Goal: Task Accomplishment & Management: Manage account settings

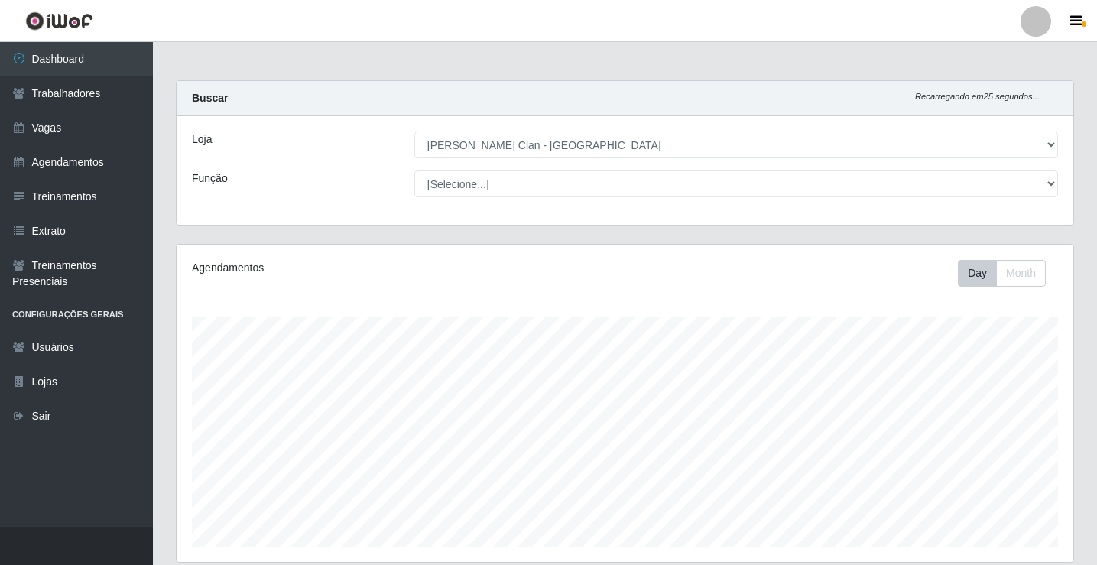
select select "452"
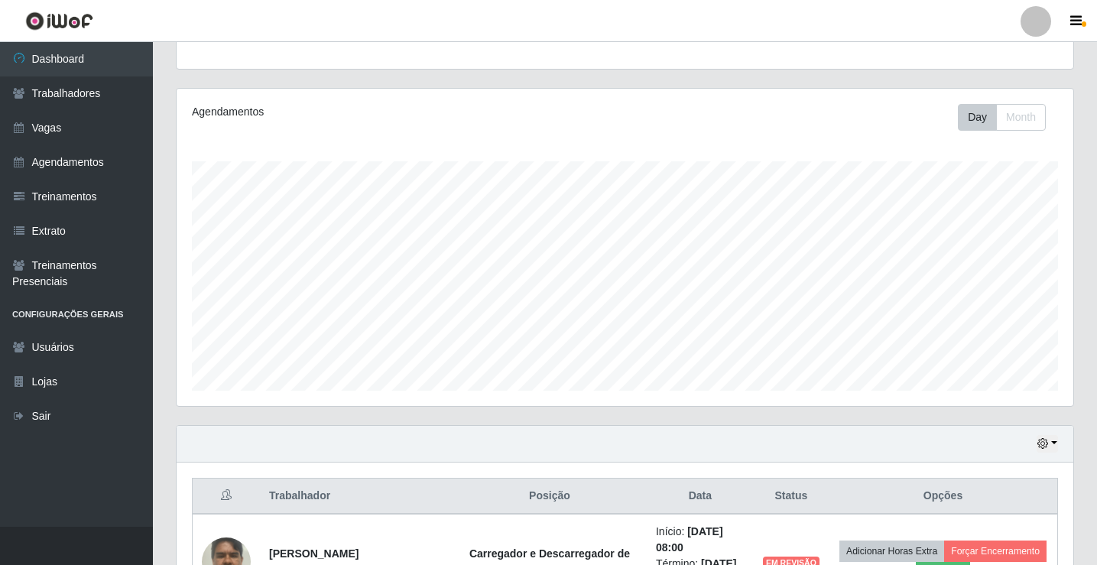
scroll to position [274, 0]
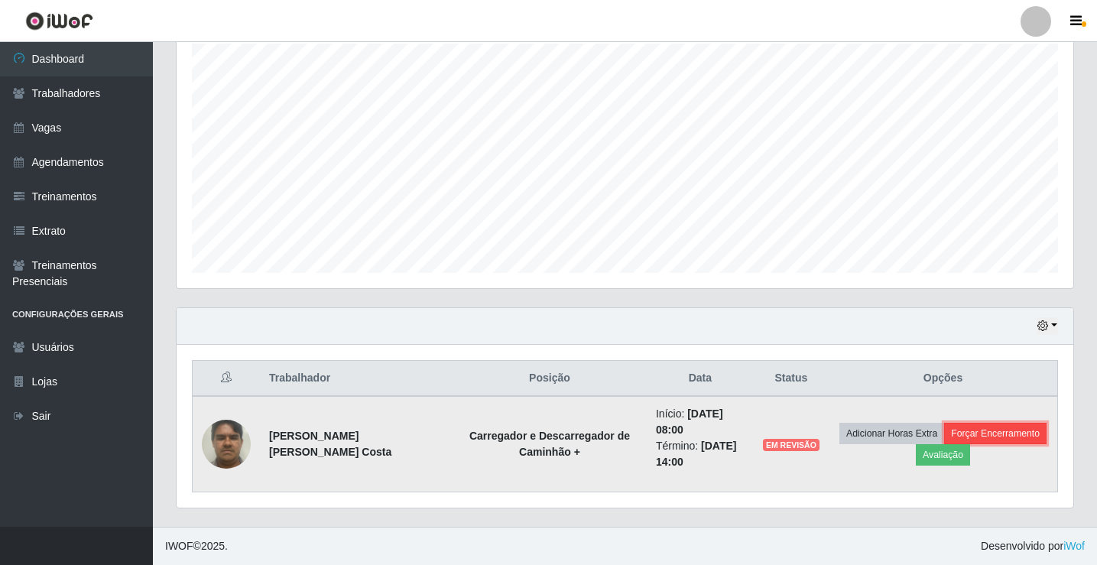
click at [1011, 431] on button "Forçar Encerramento" at bounding box center [996, 433] width 102 height 21
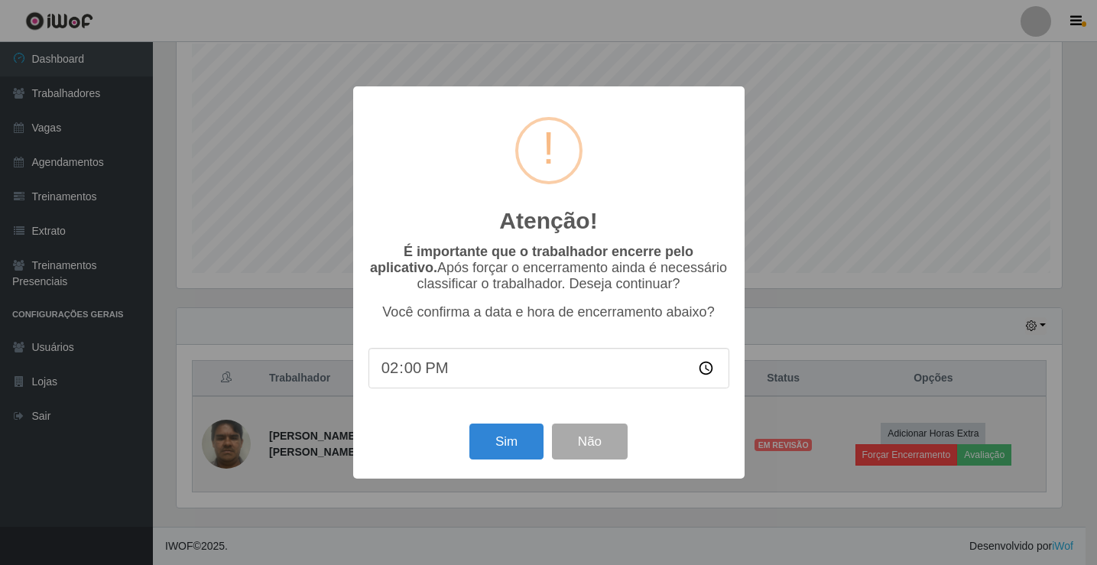
scroll to position [317, 889]
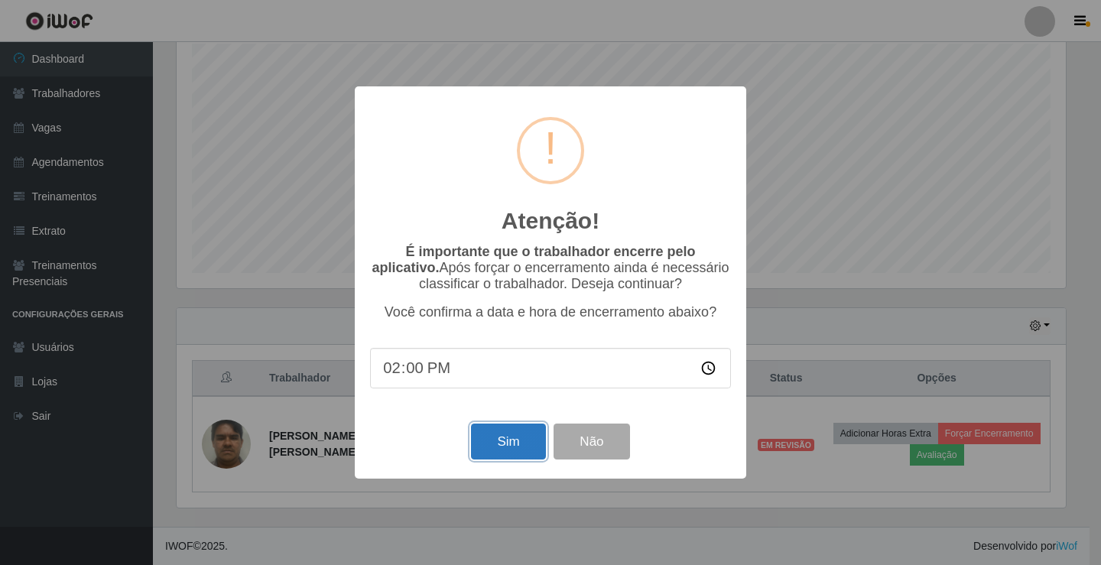
click at [525, 448] on button "Sim" at bounding box center [508, 442] width 74 height 36
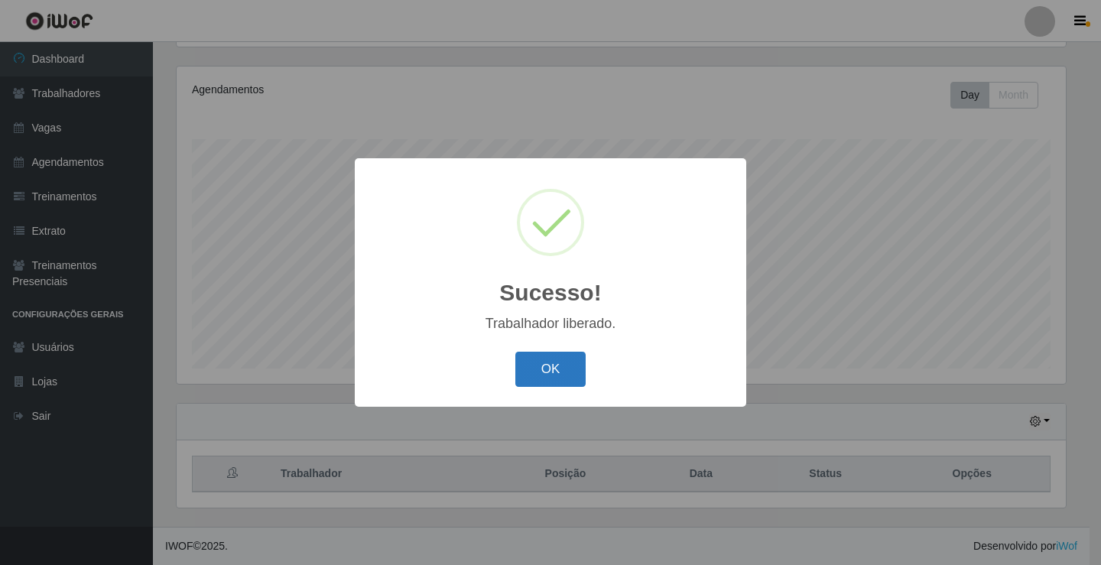
click at [548, 376] on button "OK" at bounding box center [550, 370] width 71 height 36
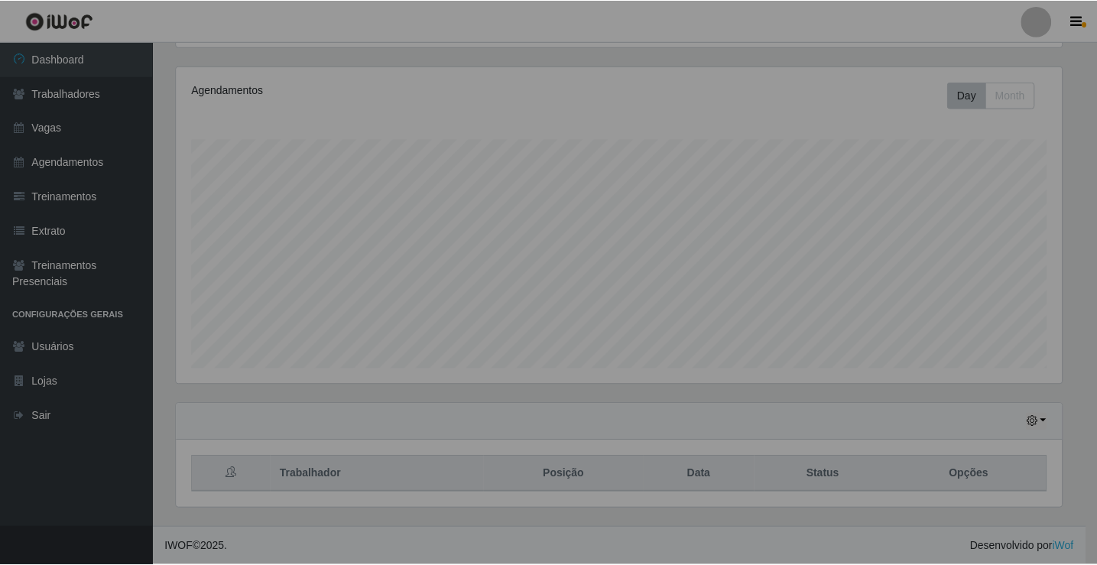
scroll to position [317, 897]
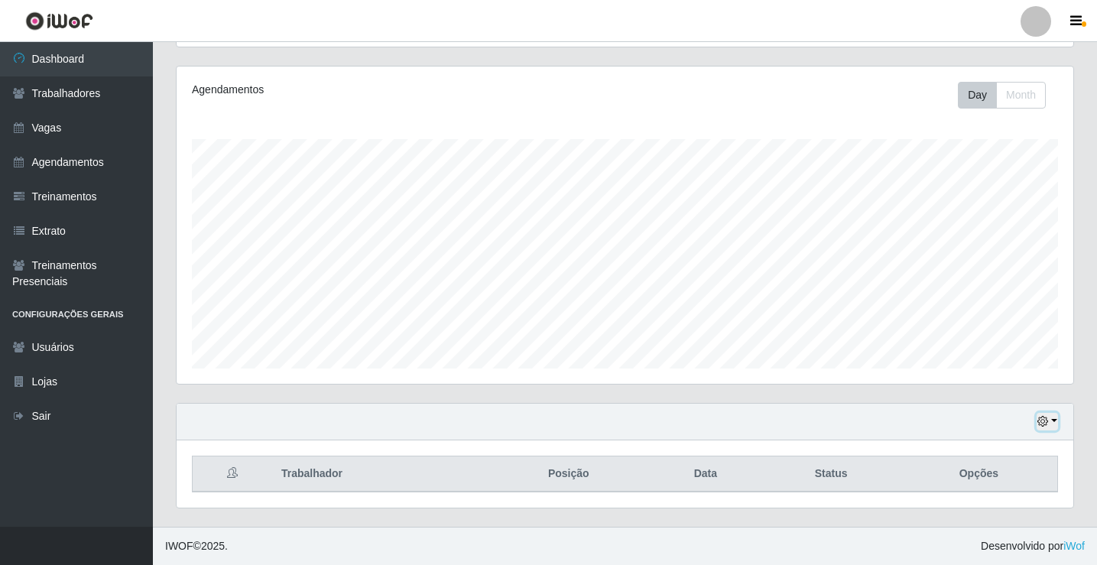
click at [1053, 421] on button "button" at bounding box center [1047, 422] width 21 height 18
click at [1052, 415] on button "button" at bounding box center [1047, 422] width 21 height 18
click at [1050, 423] on button "button" at bounding box center [1047, 422] width 21 height 18
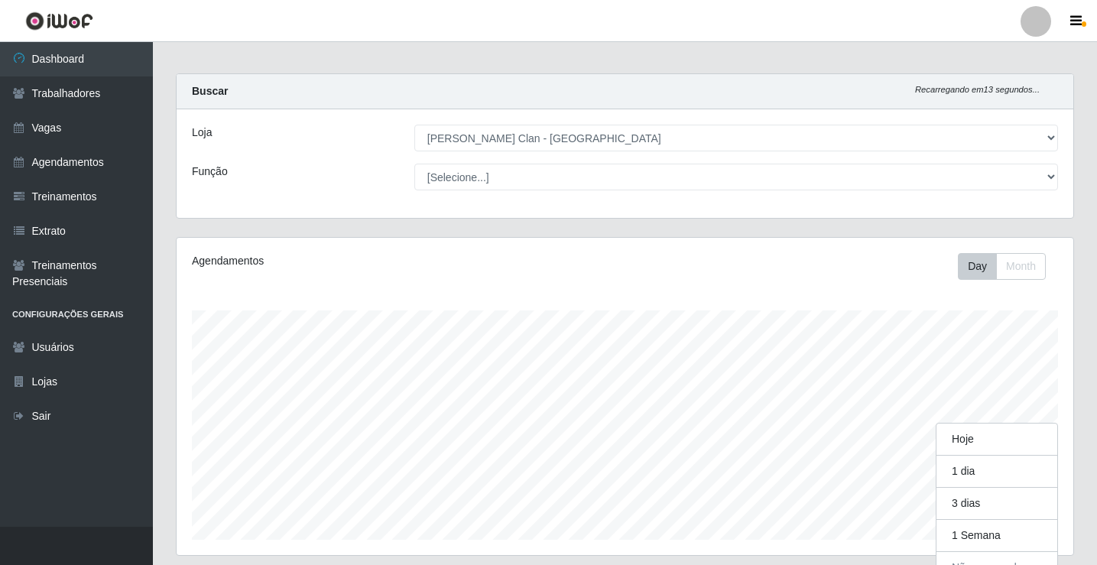
scroll to position [0, 0]
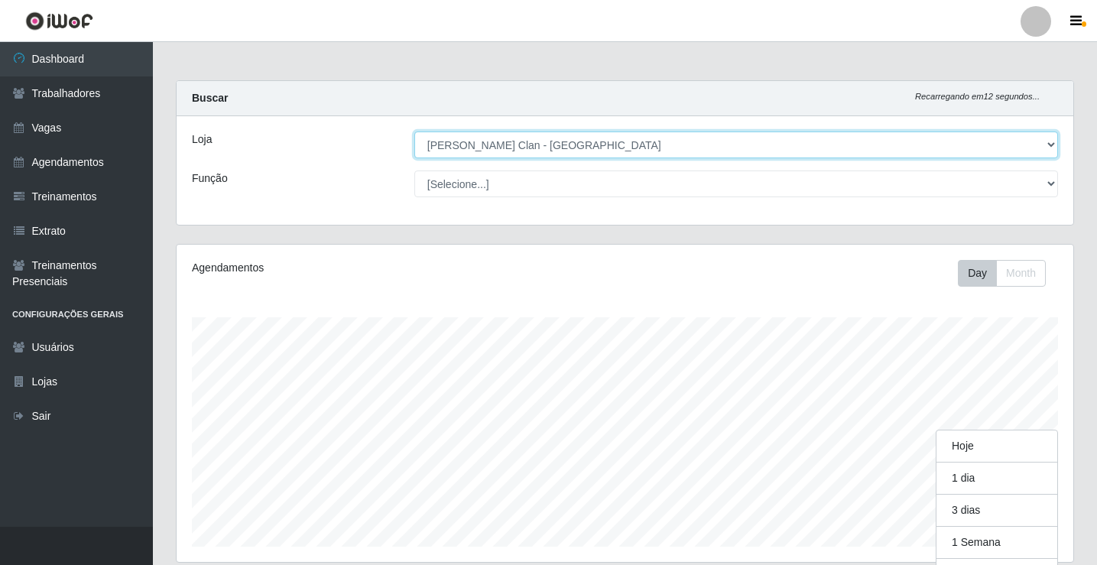
click at [1055, 144] on select "[Selecione...] Leite Clan - [GEOGRAPHIC_DATA]" at bounding box center [737, 145] width 644 height 27
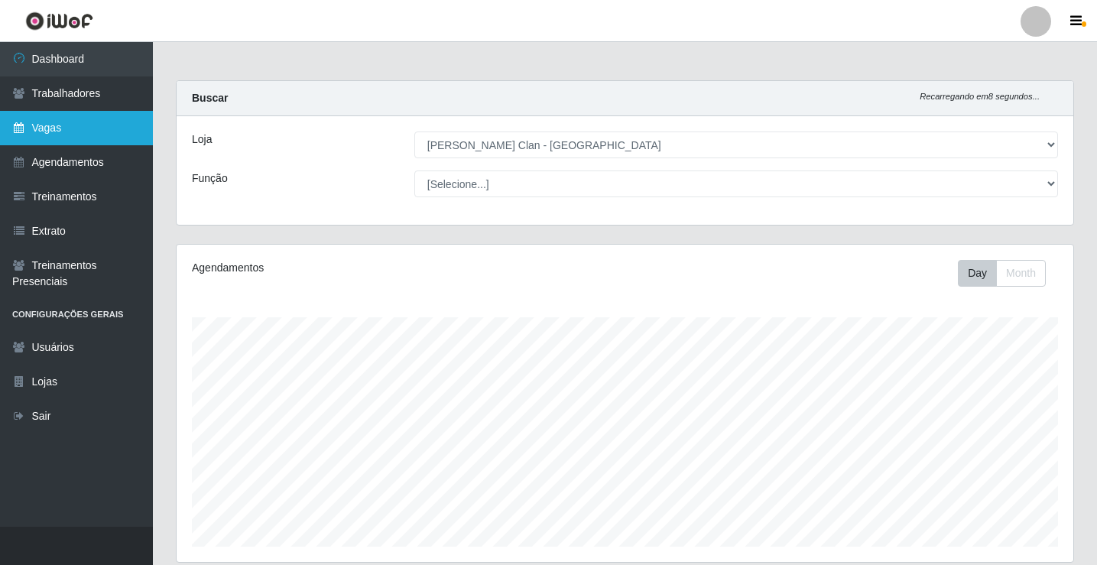
click at [55, 117] on link "Vagas" at bounding box center [76, 128] width 153 height 34
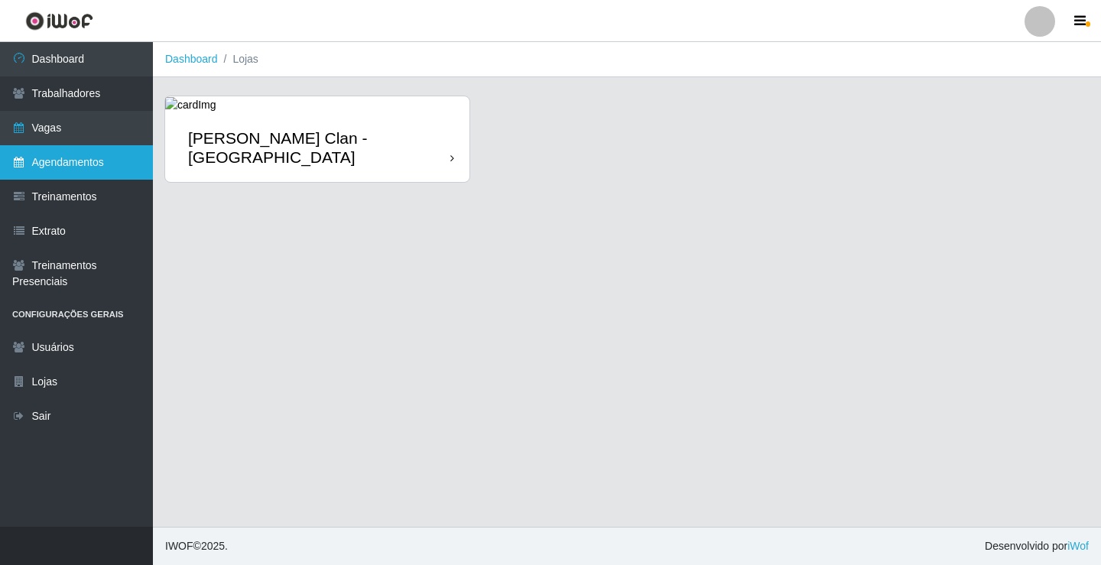
click at [50, 164] on link "Agendamentos" at bounding box center [76, 162] width 153 height 34
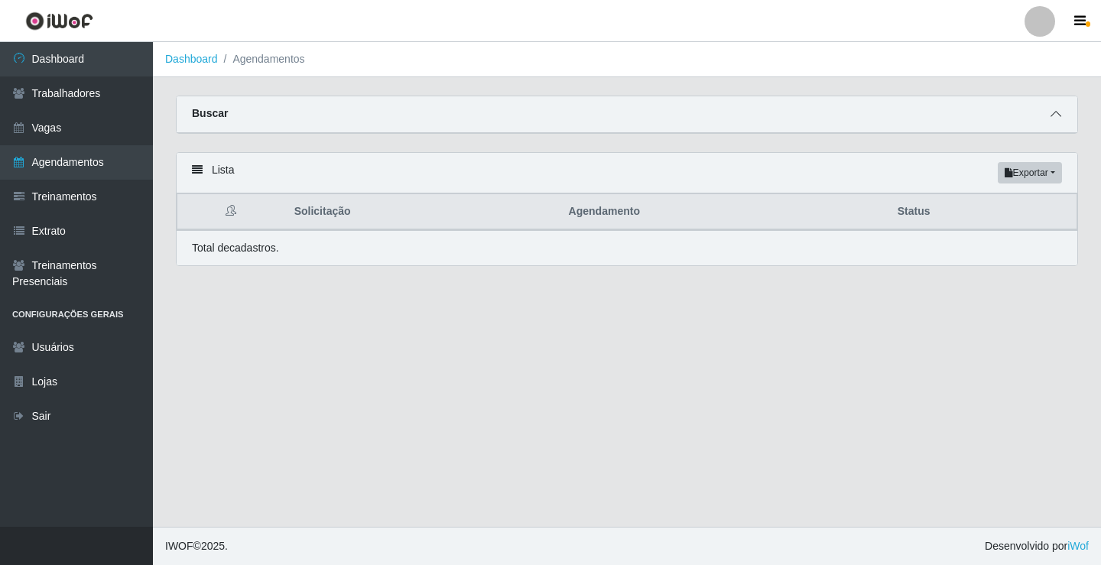
click at [1060, 117] on icon at bounding box center [1056, 114] width 11 height 11
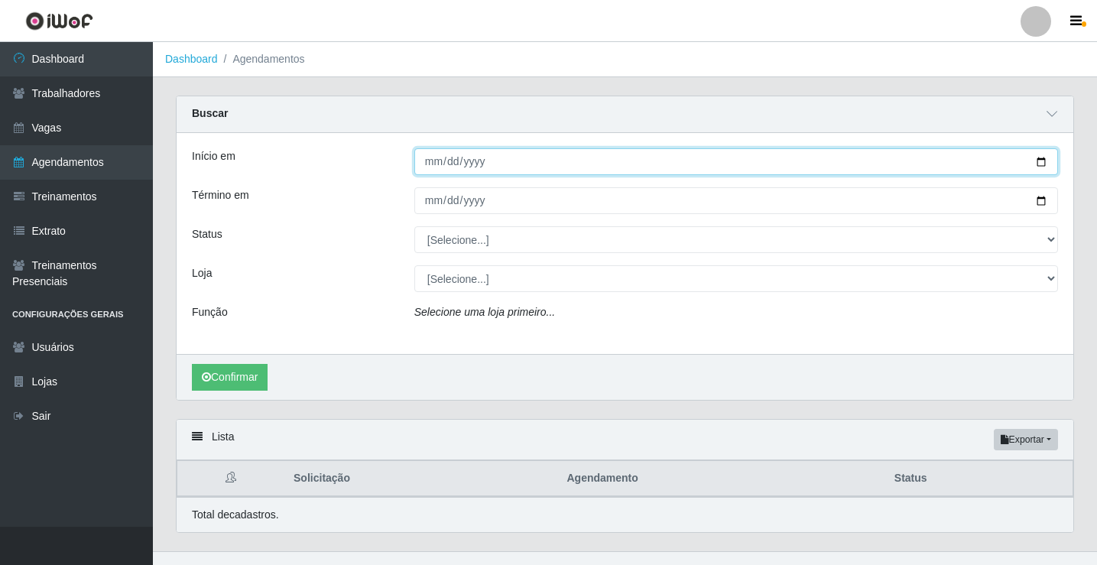
click at [423, 160] on input "Início em" at bounding box center [737, 161] width 644 height 27
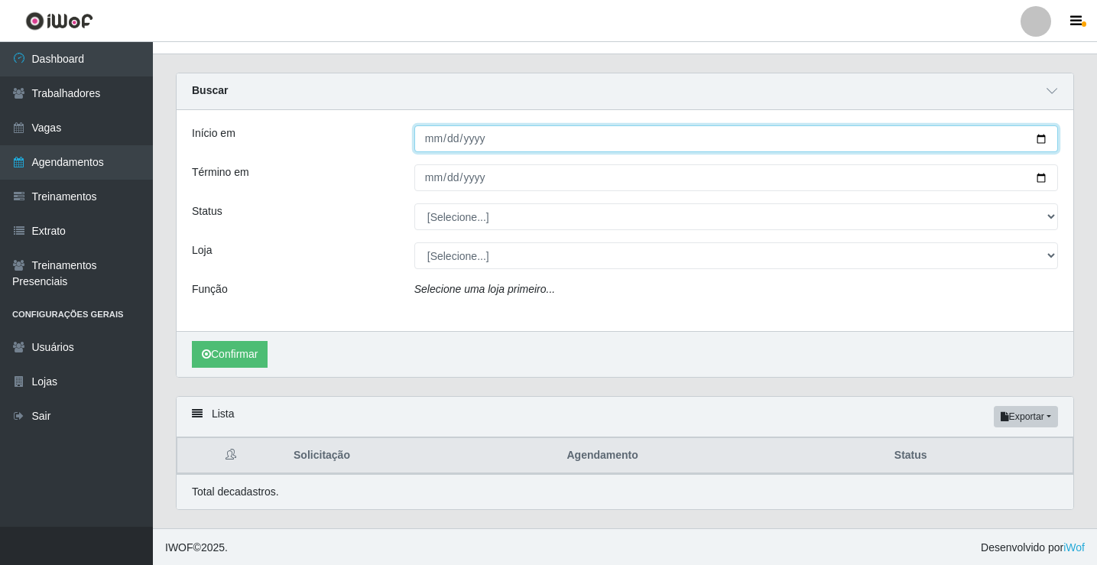
scroll to position [25, 0]
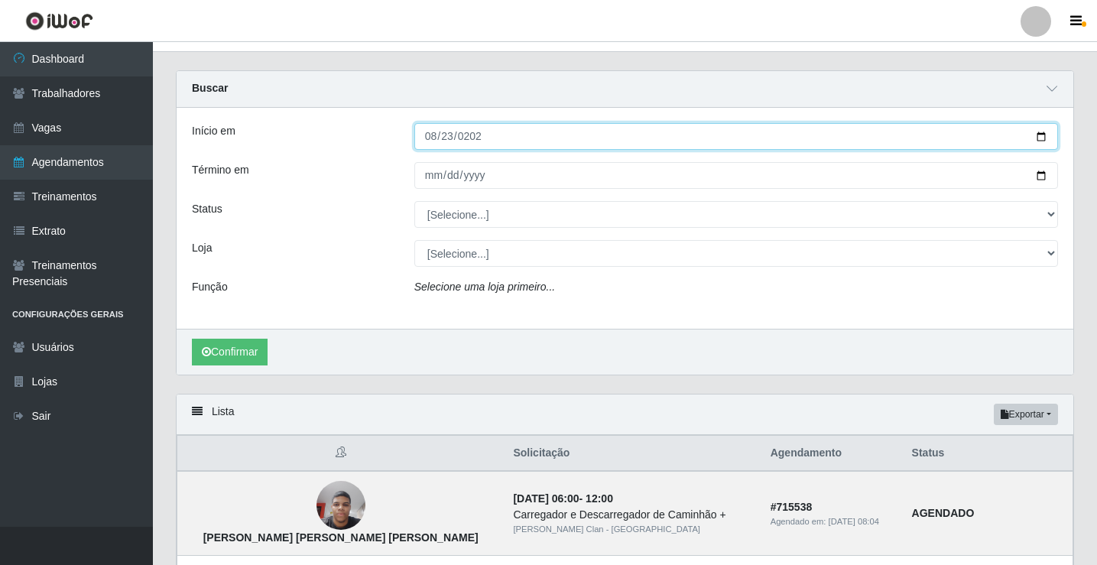
type input "2025-08-23"
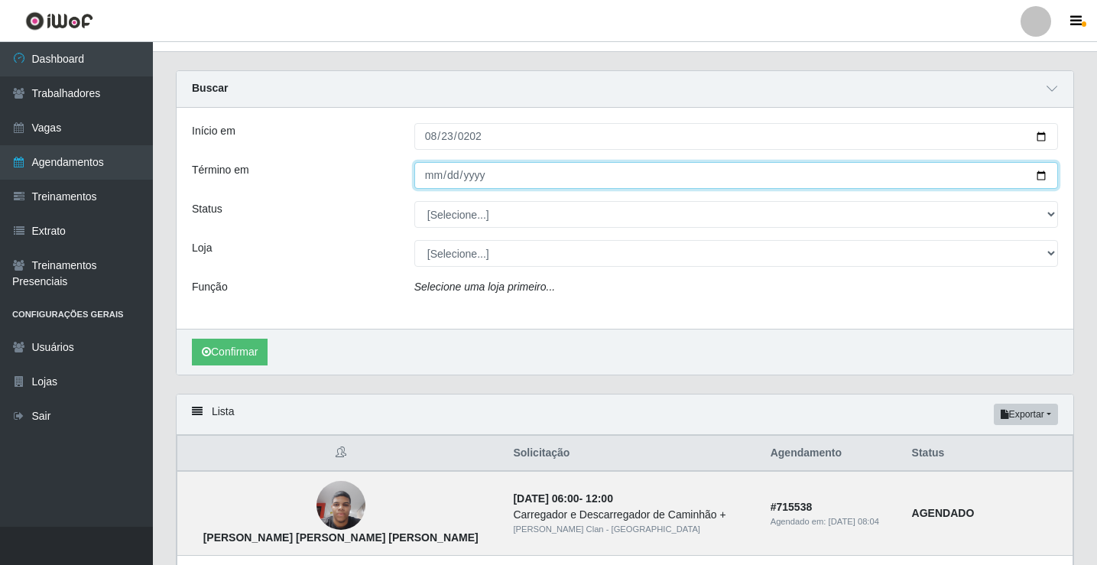
click at [421, 171] on input "Término em" at bounding box center [737, 175] width 644 height 27
type input "2025-08-23"
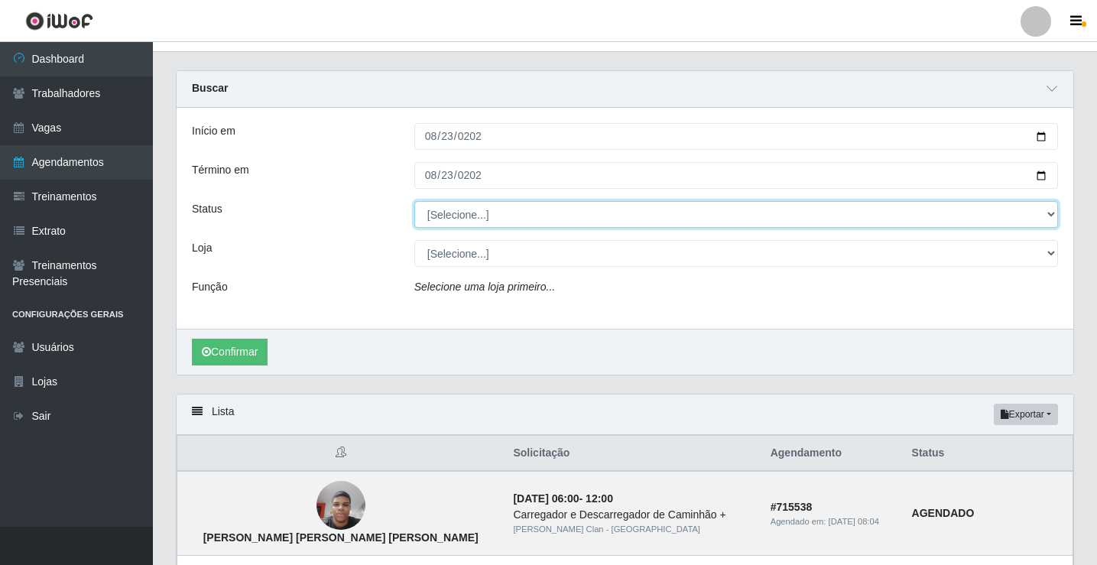
click at [479, 213] on select "[Selecione...] AGENDADO AGUARDANDO LIBERAR EM ANDAMENTO EM REVISÃO FINALIZADO C…" at bounding box center [737, 214] width 644 height 27
click at [415, 202] on select "[Selecione...] AGENDADO AGUARDANDO LIBERAR EM ANDAMENTO EM REVISÃO FINALIZADO C…" at bounding box center [737, 214] width 644 height 27
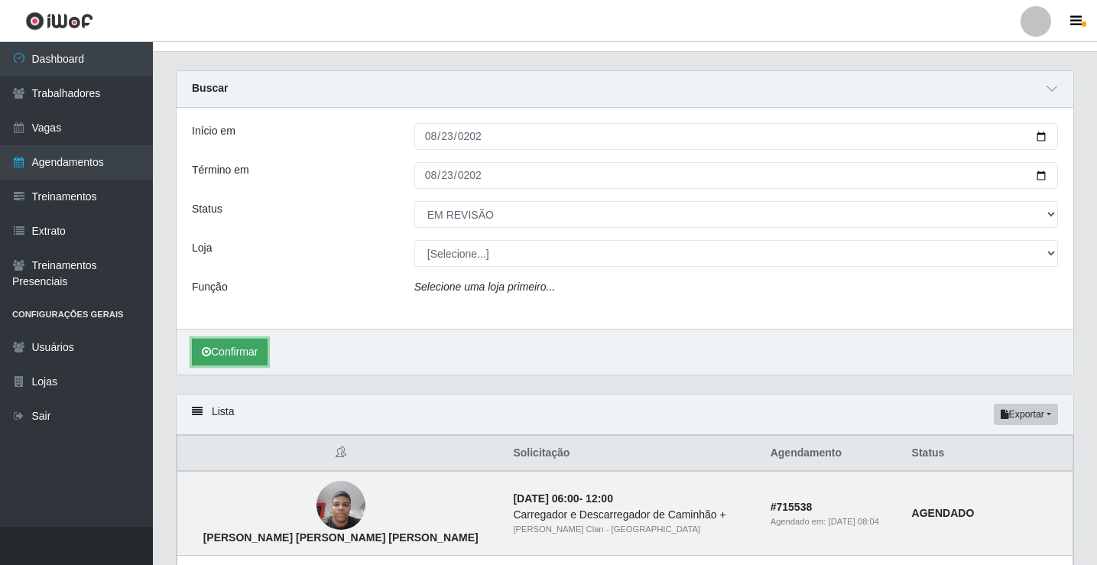
click at [246, 352] on button "Confirmar" at bounding box center [230, 352] width 76 height 27
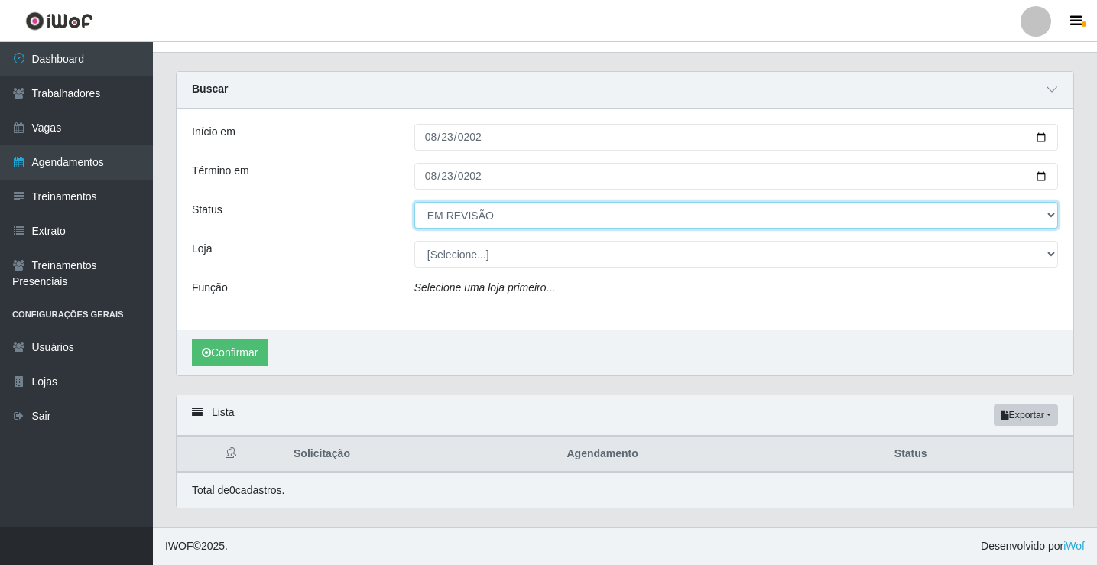
click at [526, 216] on select "[Selecione...] AGENDADO AGUARDANDO LIBERAR EM ANDAMENTO EM REVISÃO FINALIZADO C…" at bounding box center [737, 215] width 644 height 27
click at [415, 202] on select "[Selecione...] AGENDADO AGUARDANDO LIBERAR EM ANDAMENTO EM REVISÃO FINALIZADO C…" at bounding box center [737, 215] width 644 height 27
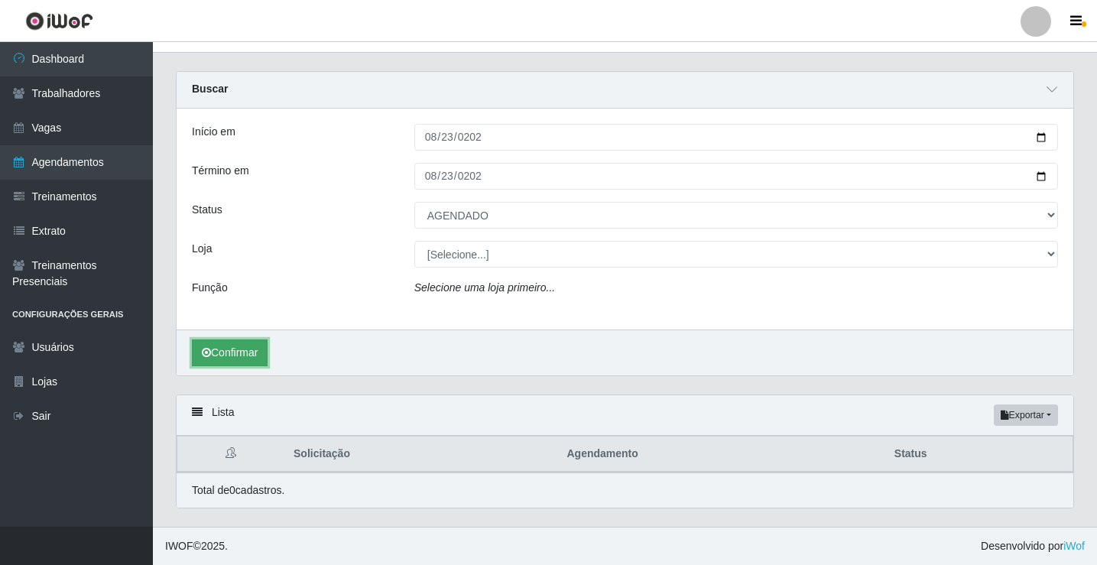
click at [233, 357] on button "Confirmar" at bounding box center [230, 353] width 76 height 27
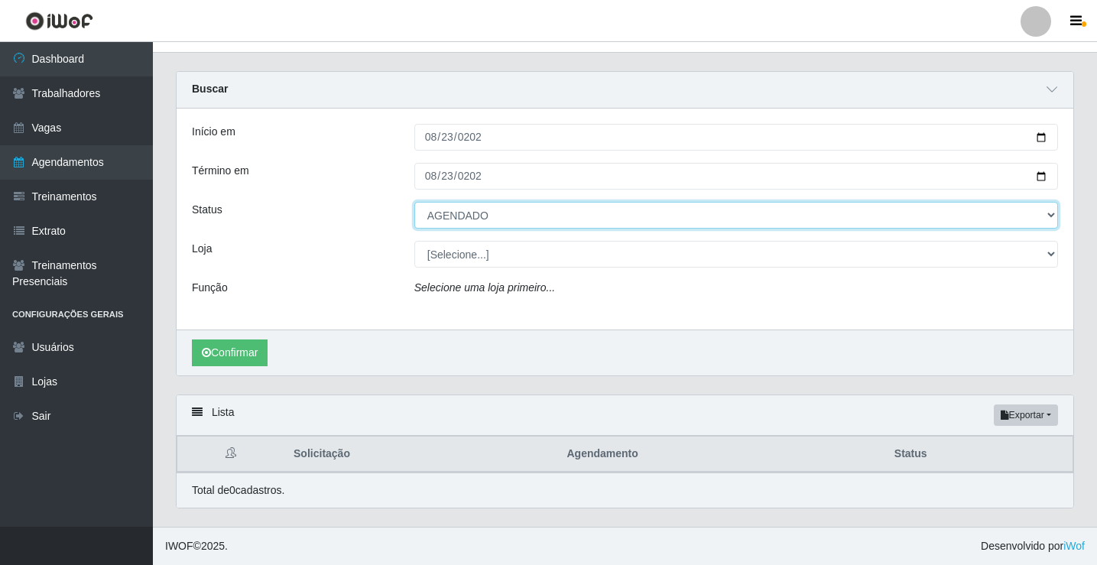
click at [509, 206] on select "[Selecione...] AGENDADO AGUARDANDO LIBERAR EM ANDAMENTO EM REVISÃO FINALIZADO C…" at bounding box center [737, 215] width 644 height 27
click at [415, 202] on select "[Selecione...] AGENDADO AGUARDANDO LIBERAR EM ANDAMENTO EM REVISÃO FINALIZADO C…" at bounding box center [737, 215] width 644 height 27
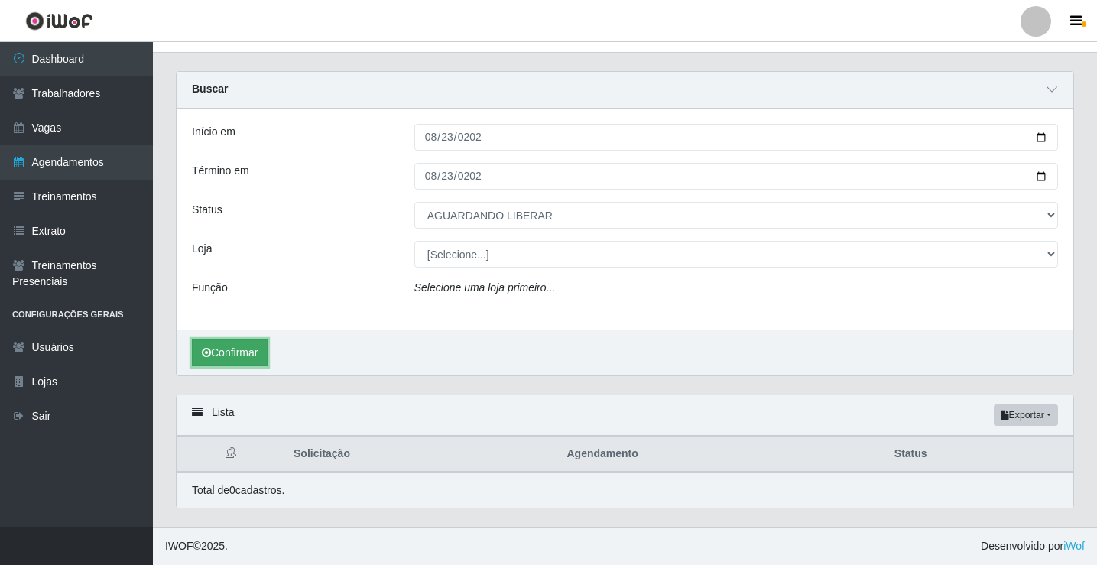
click at [255, 355] on button "Confirmar" at bounding box center [230, 353] width 76 height 27
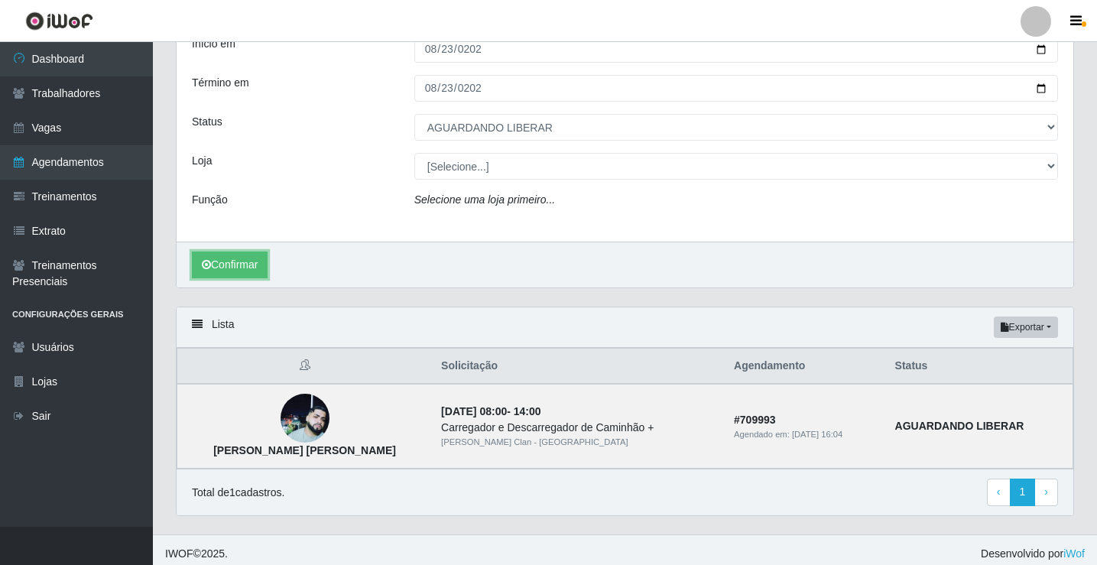
scroll to position [121, 0]
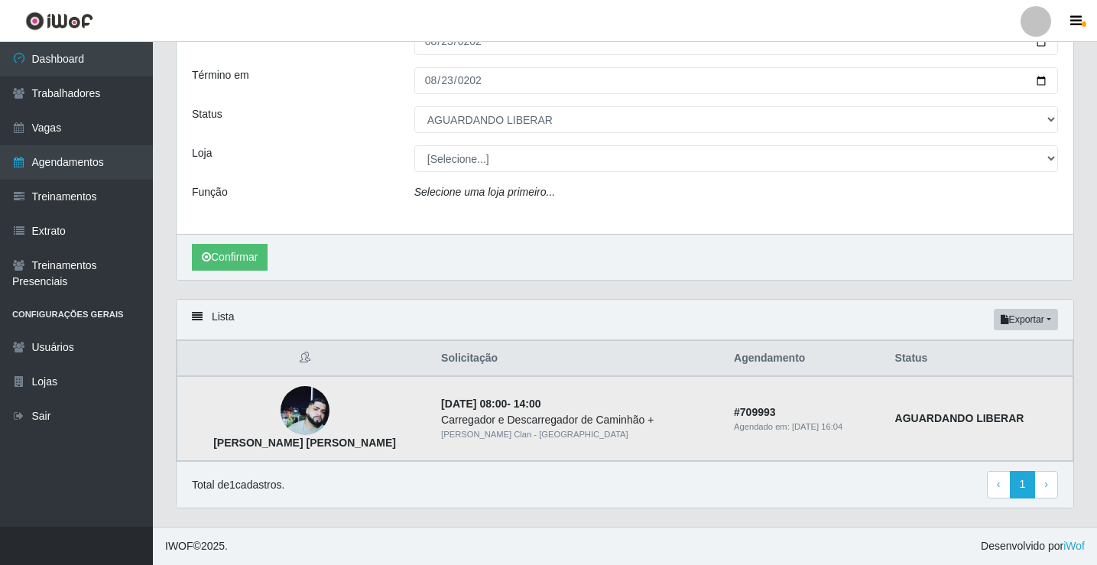
click at [976, 420] on strong "AGUARDANDO LIBERAR" at bounding box center [960, 418] width 129 height 12
click at [305, 444] on strong "Severino Tavares ferreira junior" at bounding box center [304, 443] width 183 height 12
click at [441, 414] on div "Carregador e Descarregador de Caminhão +" at bounding box center [578, 420] width 275 height 16
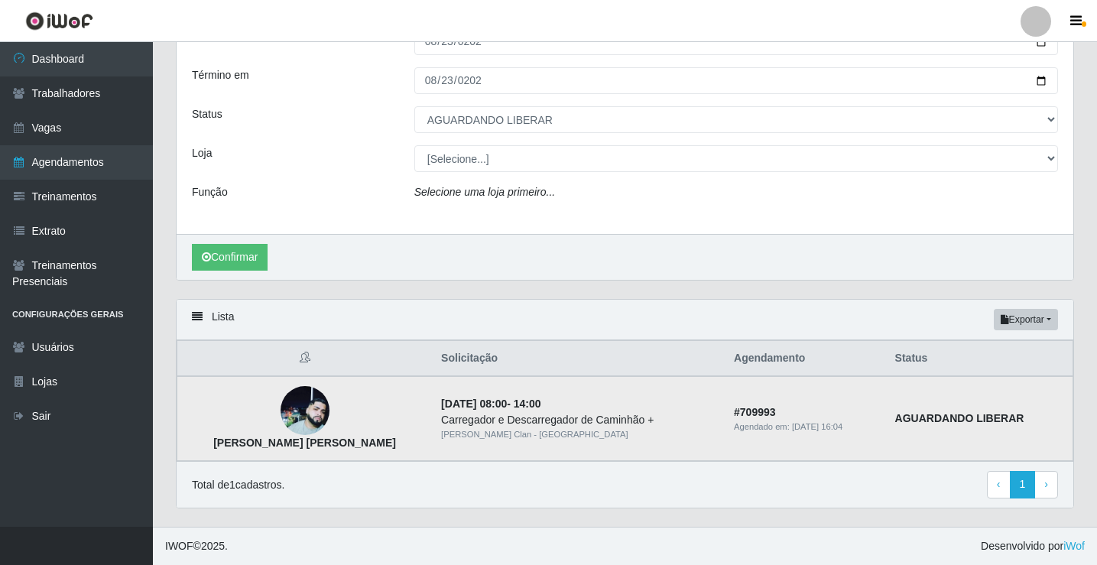
click at [524, 417] on div "Carregador e Descarregador de Caminhão +" at bounding box center [578, 420] width 275 height 16
click at [1045, 316] on button "Exportar" at bounding box center [1026, 319] width 64 height 21
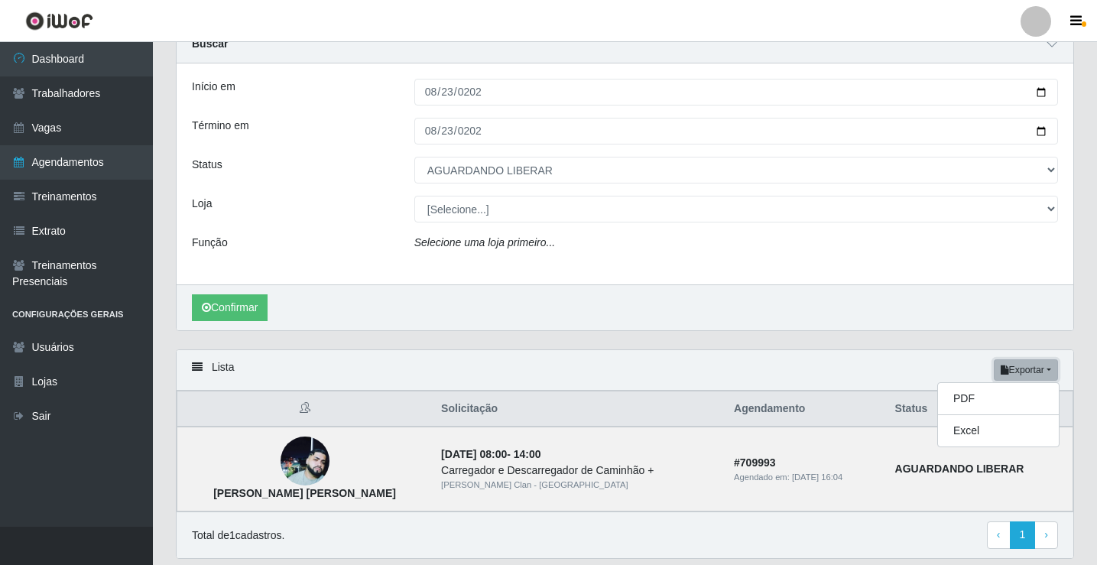
scroll to position [0, 0]
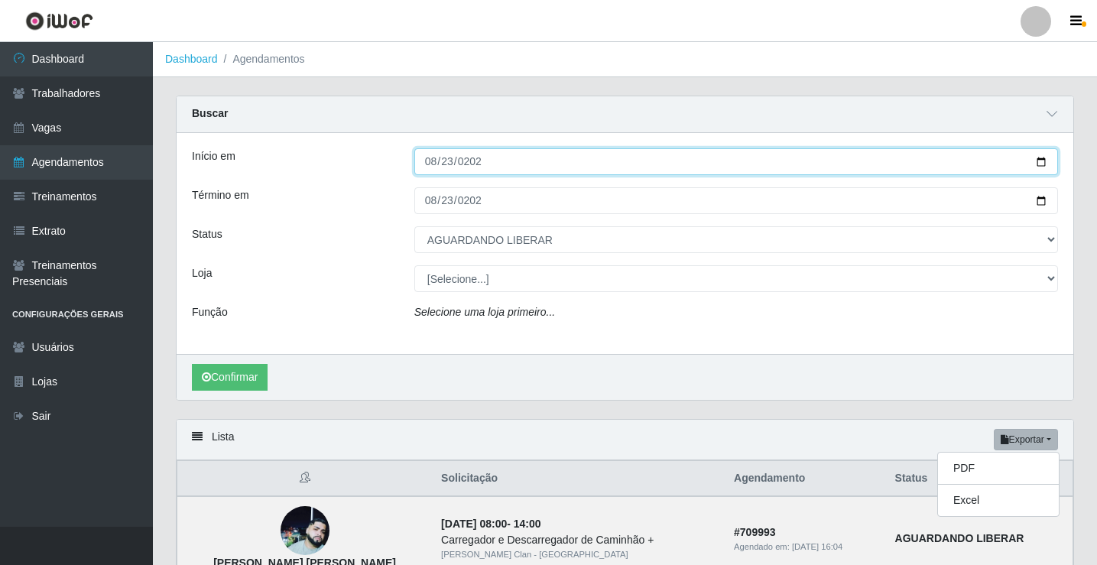
click at [434, 158] on input "2025-08-23" at bounding box center [737, 161] width 644 height 27
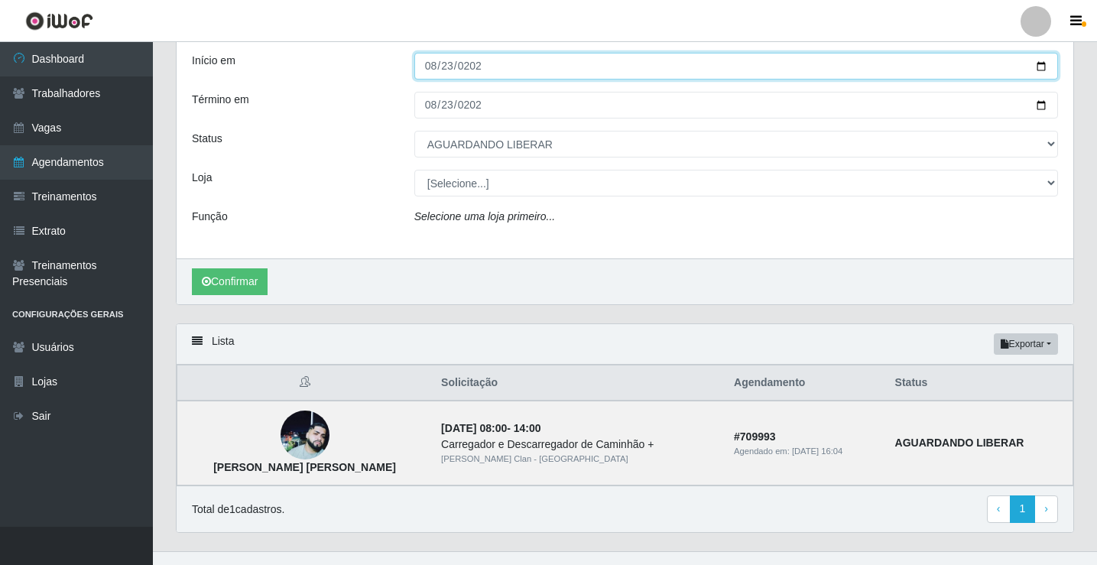
scroll to position [121, 0]
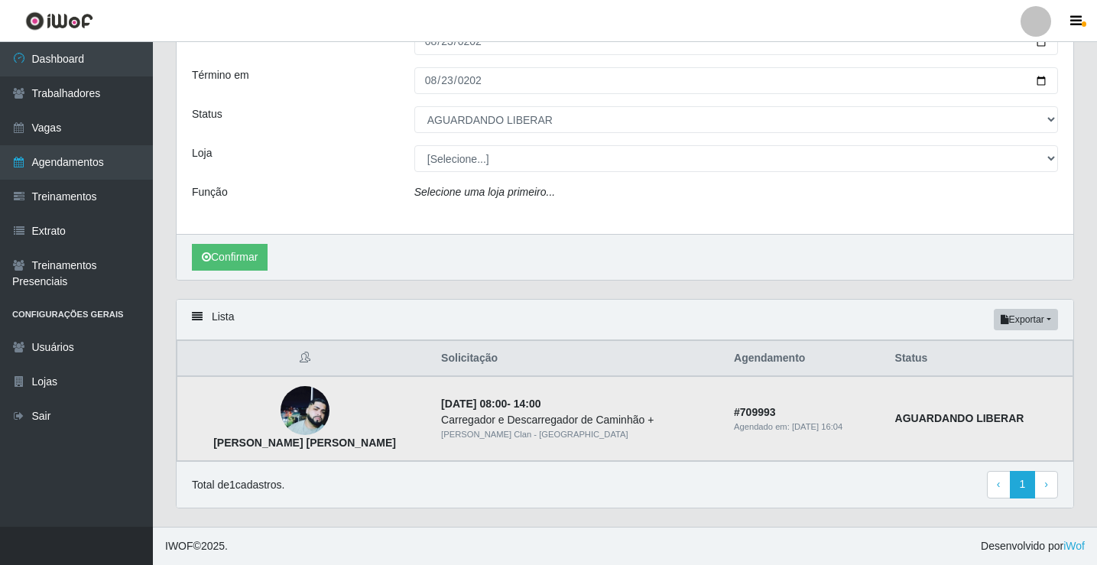
click at [987, 428] on td "AGUARDANDO LIBERAR" at bounding box center [979, 418] width 187 height 85
click at [995, 424] on strong "AGUARDANDO LIBERAR" at bounding box center [960, 418] width 129 height 12
click at [990, 438] on td "AGUARDANDO LIBERAR" at bounding box center [979, 418] width 187 height 85
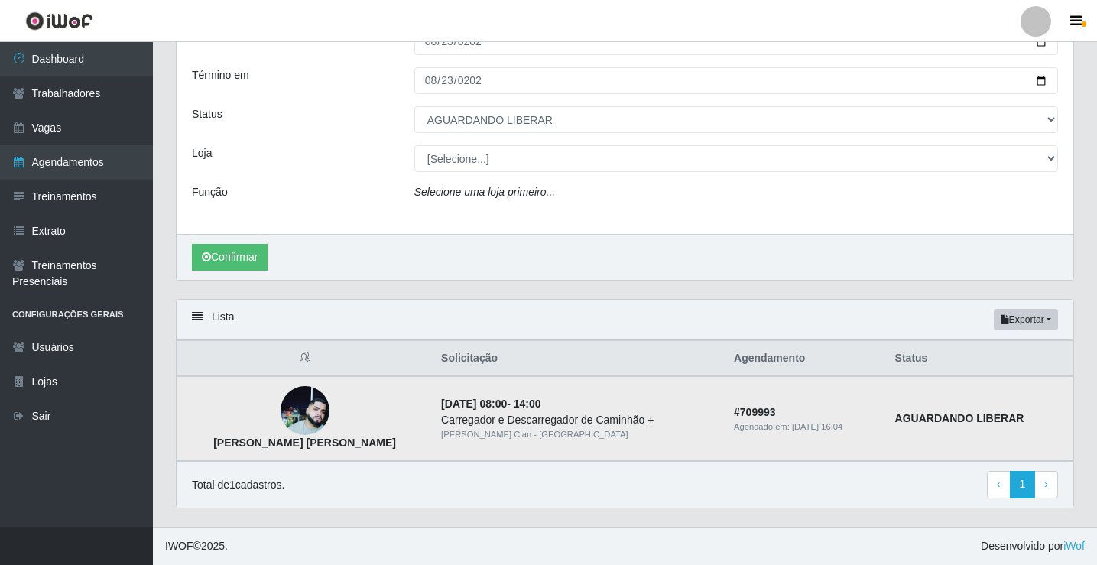
click at [282, 405] on img at bounding box center [305, 410] width 49 height 49
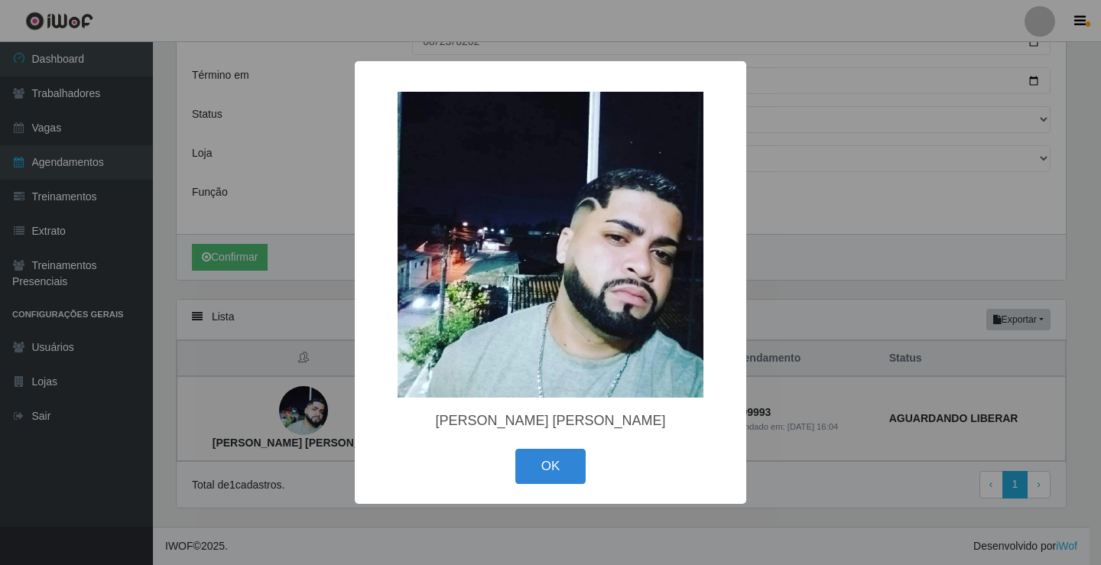
click at [945, 356] on div "× Severino Tavares ferreira junior OK Cancel" at bounding box center [550, 282] width 1101 height 565
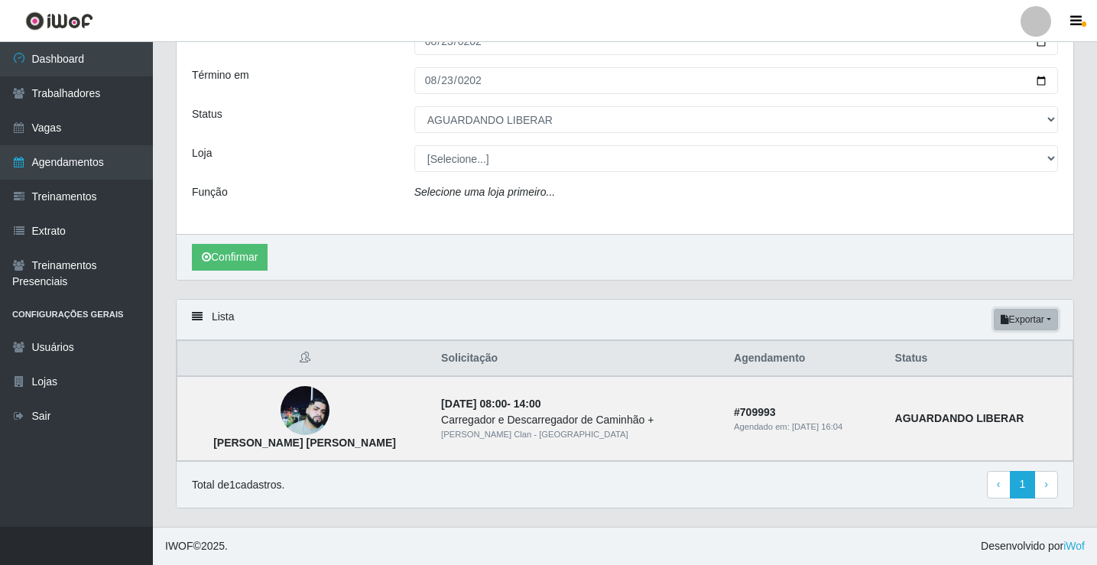
click at [1039, 327] on button "Exportar" at bounding box center [1026, 319] width 64 height 21
click at [906, 330] on div "Lista Exportar PDF Excel" at bounding box center [625, 320] width 897 height 41
select select "AGENDADO"
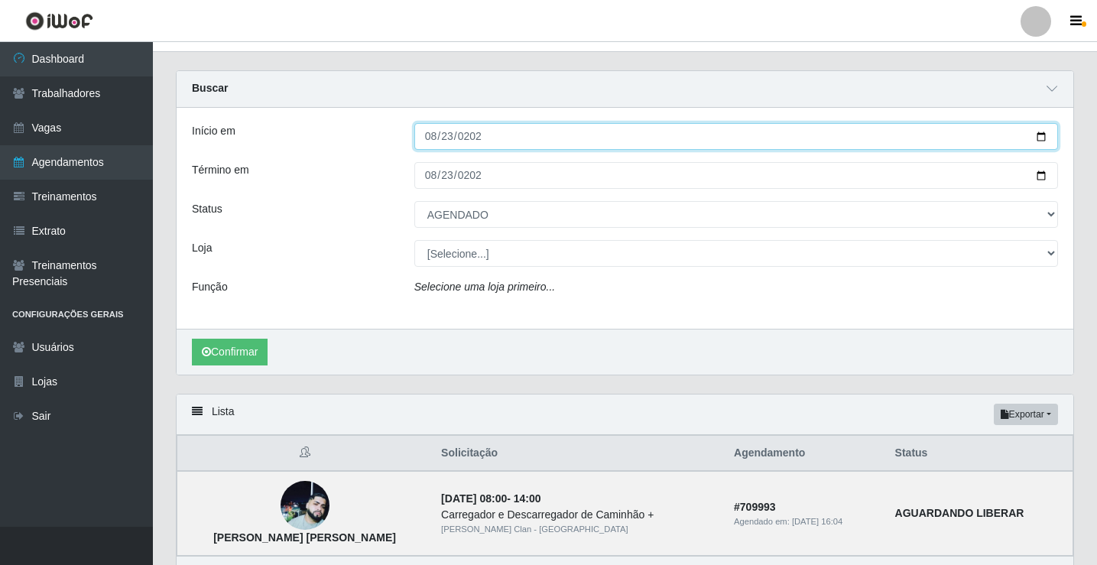
click at [437, 131] on input "2025-08-23" at bounding box center [737, 136] width 644 height 27
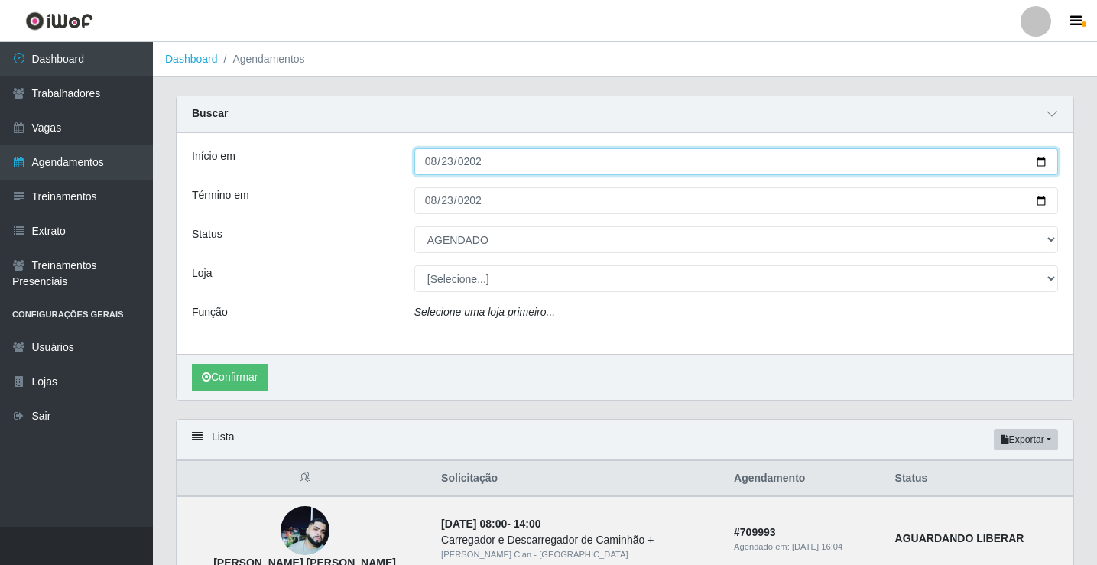
type input "[DATE]"
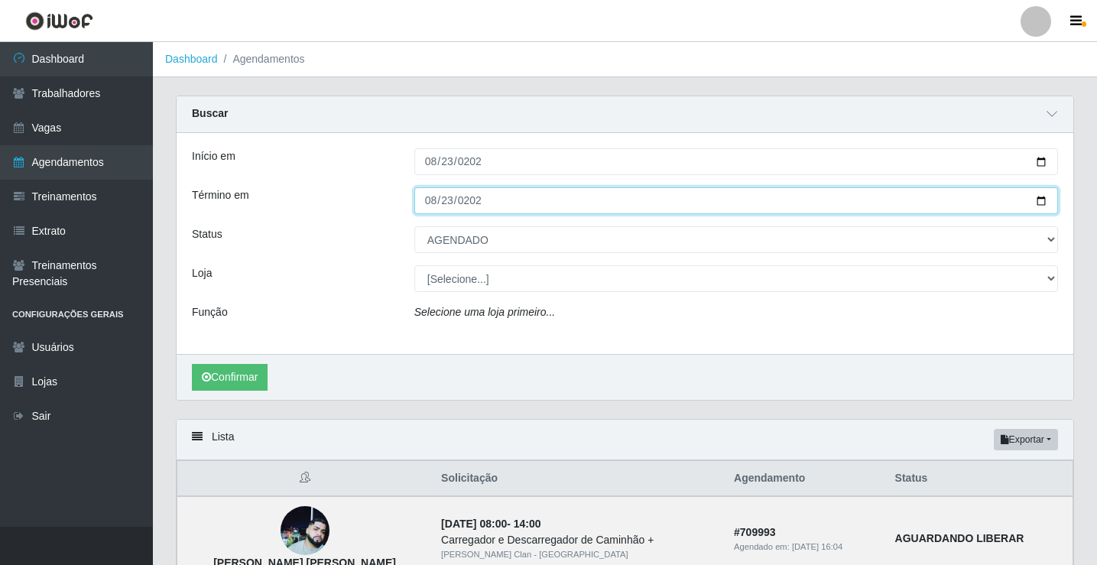
click at [424, 203] on input "2025-08-23" at bounding box center [737, 200] width 644 height 27
type input "[DATE]"
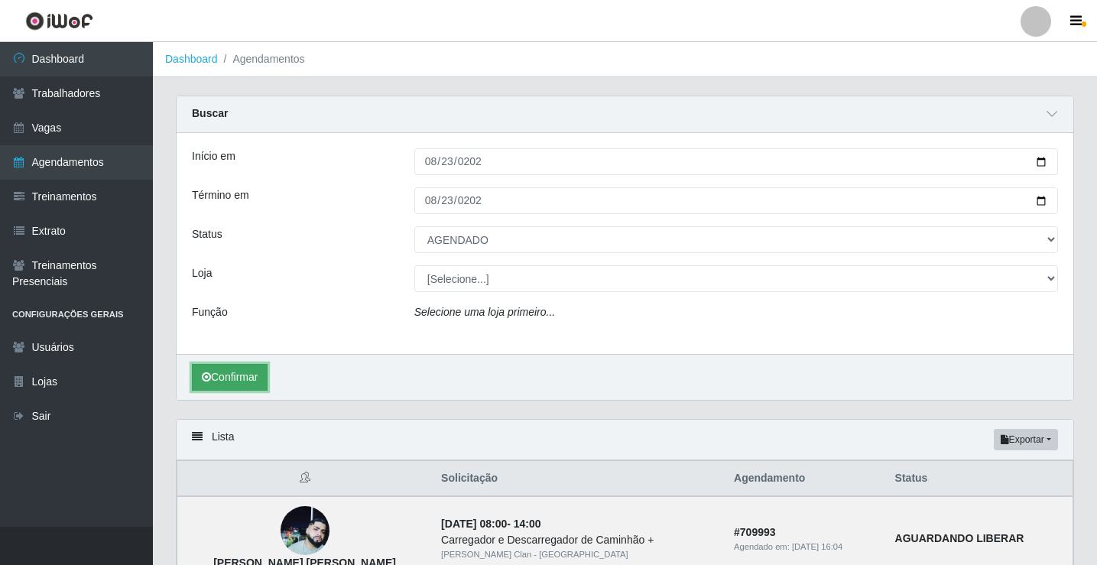
click at [241, 372] on button "Confirmar" at bounding box center [230, 377] width 76 height 27
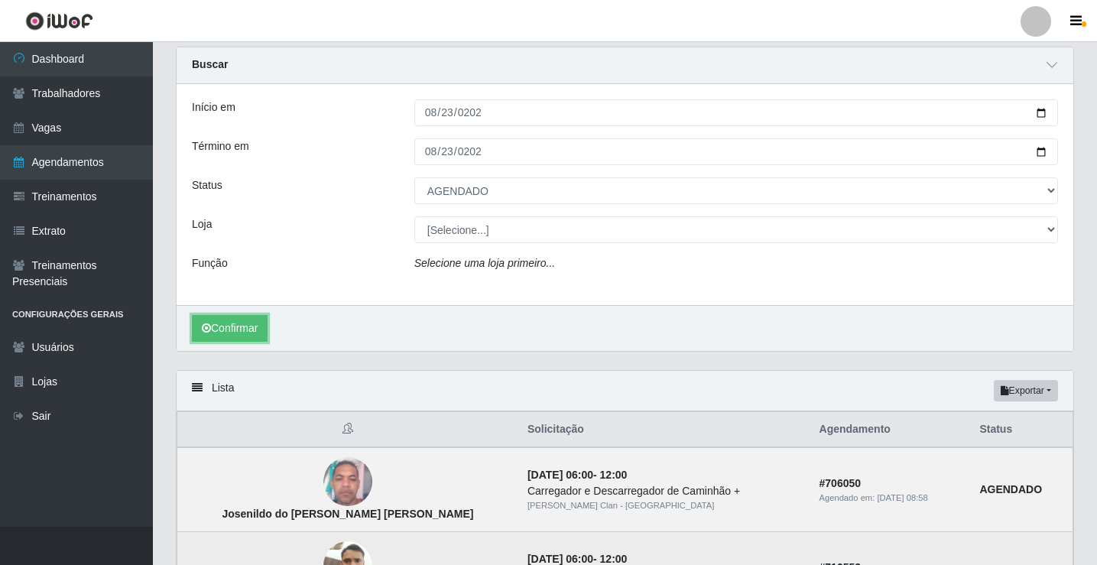
scroll to position [205, 0]
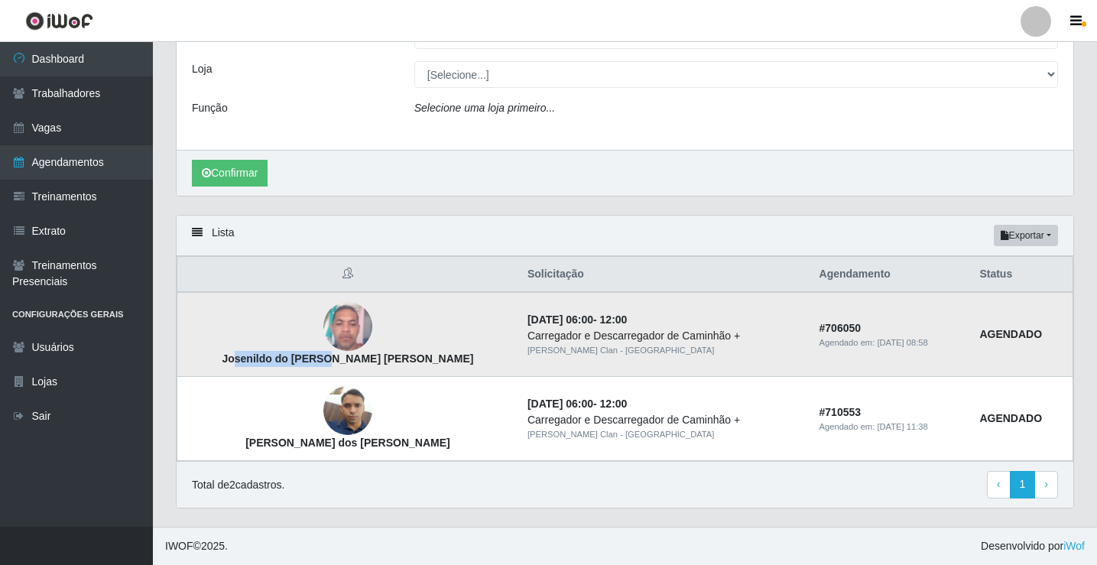
drag, startPoint x: 236, startPoint y: 362, endPoint x: 324, endPoint y: 362, distance: 88.7
click at [324, 362] on strong "Josenildo do Nascimento Cardoso" at bounding box center [348, 359] width 252 height 12
drag, startPoint x: 224, startPoint y: 361, endPoint x: 397, endPoint y: 356, distance: 172.9
click at [397, 356] on td "Josenildo do Nascimento Cardoso" at bounding box center [347, 334] width 341 height 85
copy strong "Josenildo do Nascimento Cardoso"
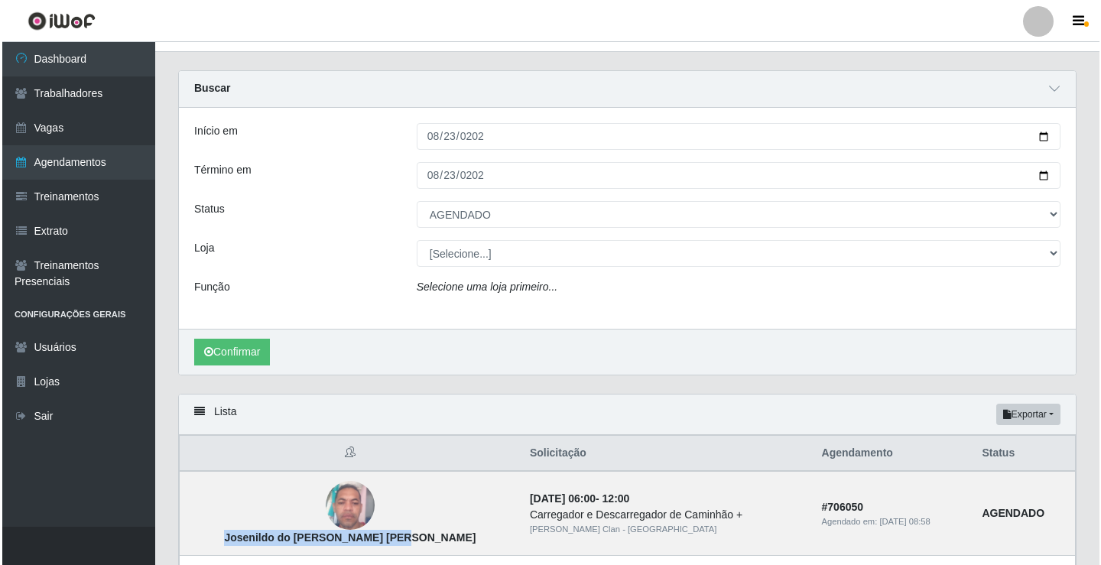
scroll to position [0, 0]
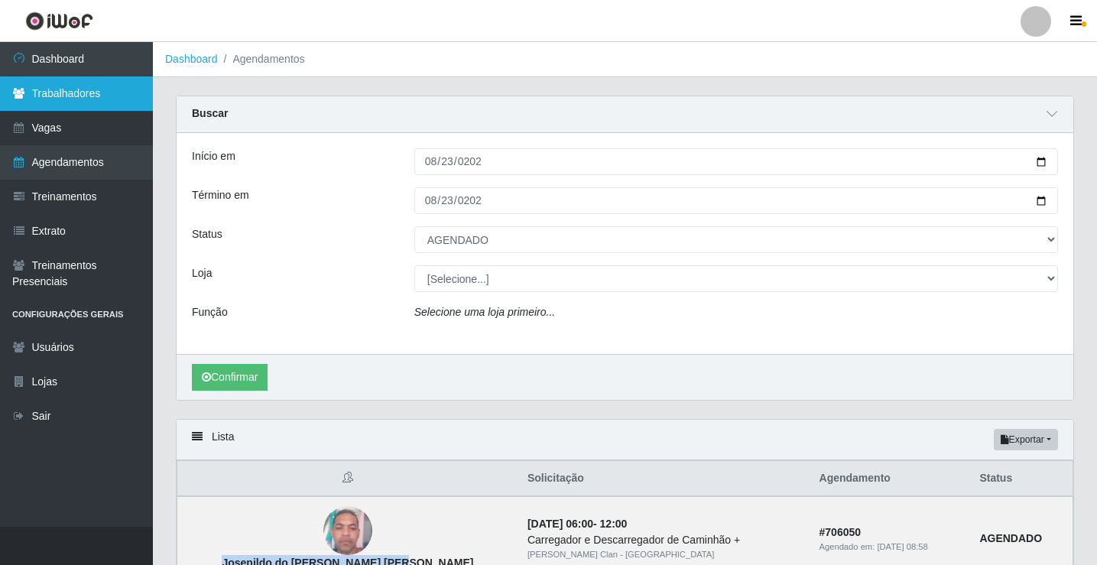
click at [89, 99] on link "Trabalhadores" at bounding box center [76, 93] width 153 height 34
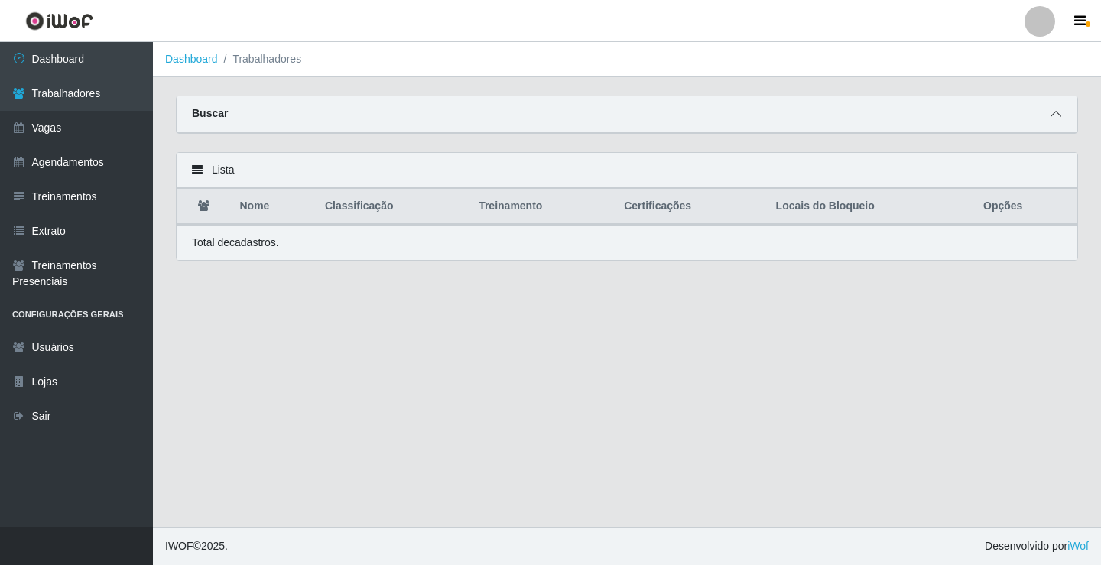
click at [1062, 118] on span at bounding box center [1056, 115] width 18 height 18
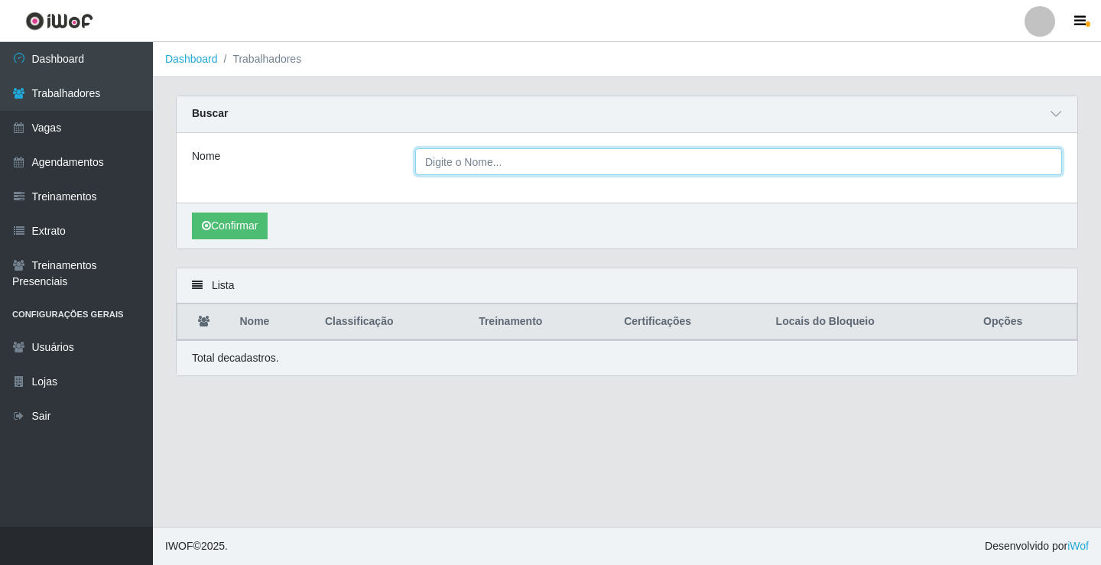
click at [551, 169] on input "Nome" at bounding box center [738, 161] width 647 height 27
paste input "Josenildo do Nascimento Cardoso"
type input "Josenildo do Nascimento Cardoso"
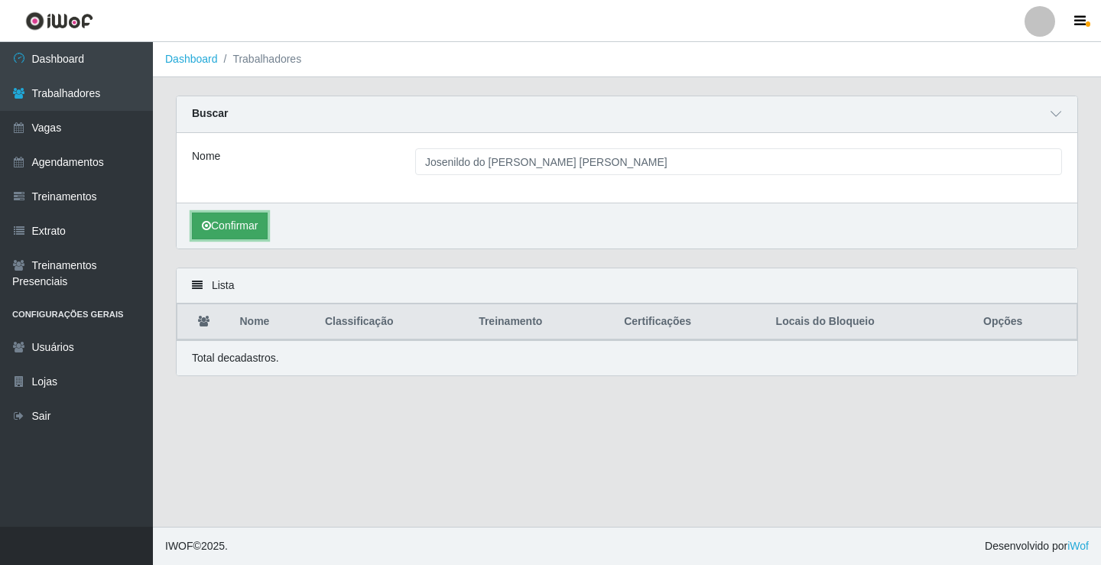
click at [252, 227] on button "Confirmar" at bounding box center [230, 226] width 76 height 27
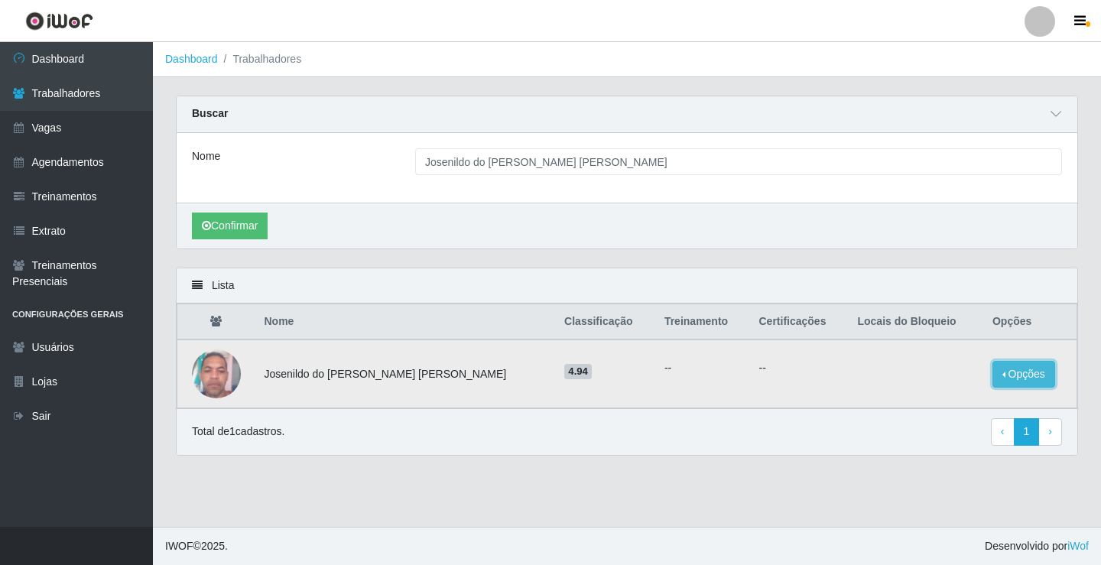
click at [1006, 377] on button "Opções" at bounding box center [1024, 374] width 63 height 27
click at [941, 368] on button "Bloquear - Empresa" at bounding box center [928, 357] width 123 height 32
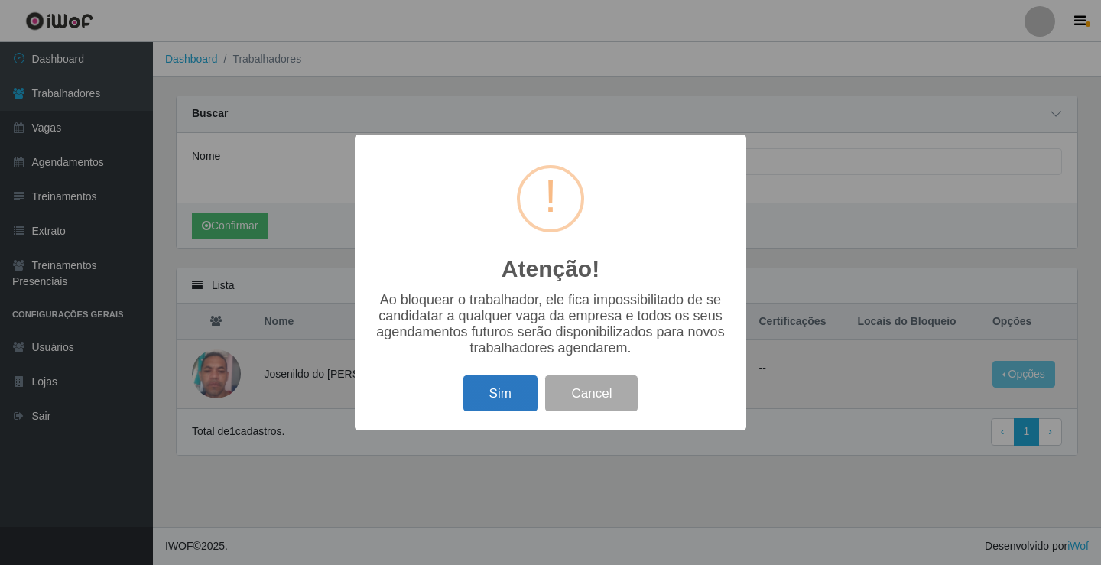
click at [491, 399] on button "Sim" at bounding box center [500, 394] width 74 height 36
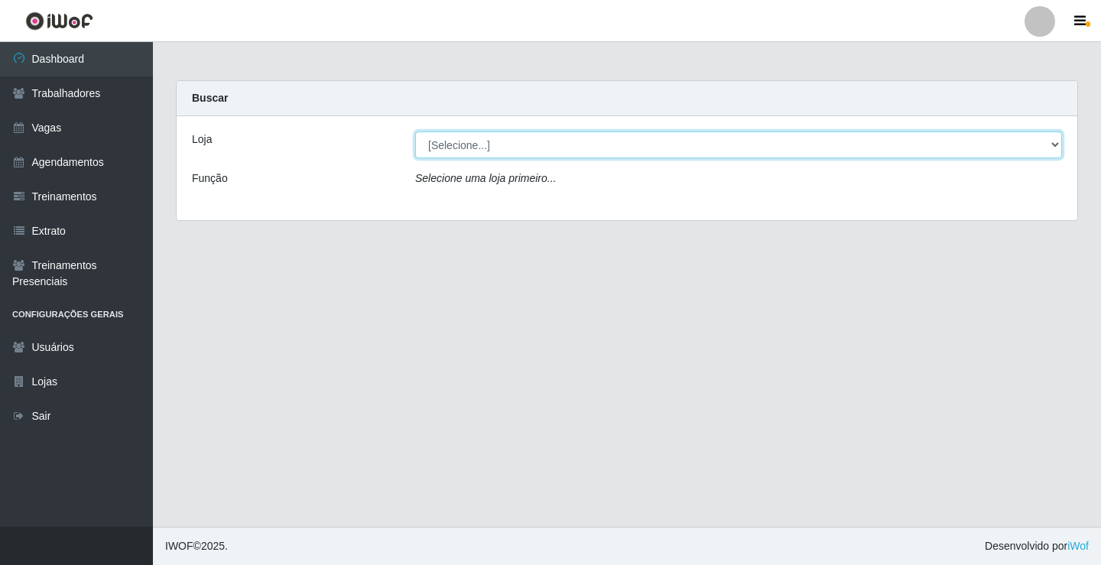
click at [624, 140] on select "[Selecione...] Leite Clan - [GEOGRAPHIC_DATA]" at bounding box center [738, 145] width 647 height 27
select select "452"
click at [415, 132] on select "[Selecione...] Leite Clan - [GEOGRAPHIC_DATA]" at bounding box center [738, 145] width 647 height 27
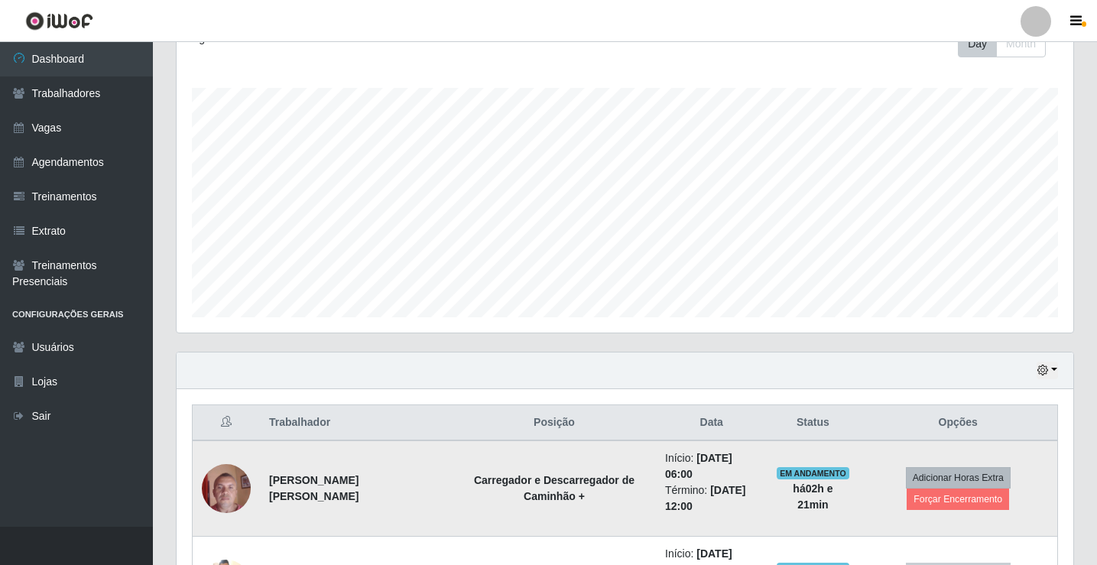
scroll to position [369, 0]
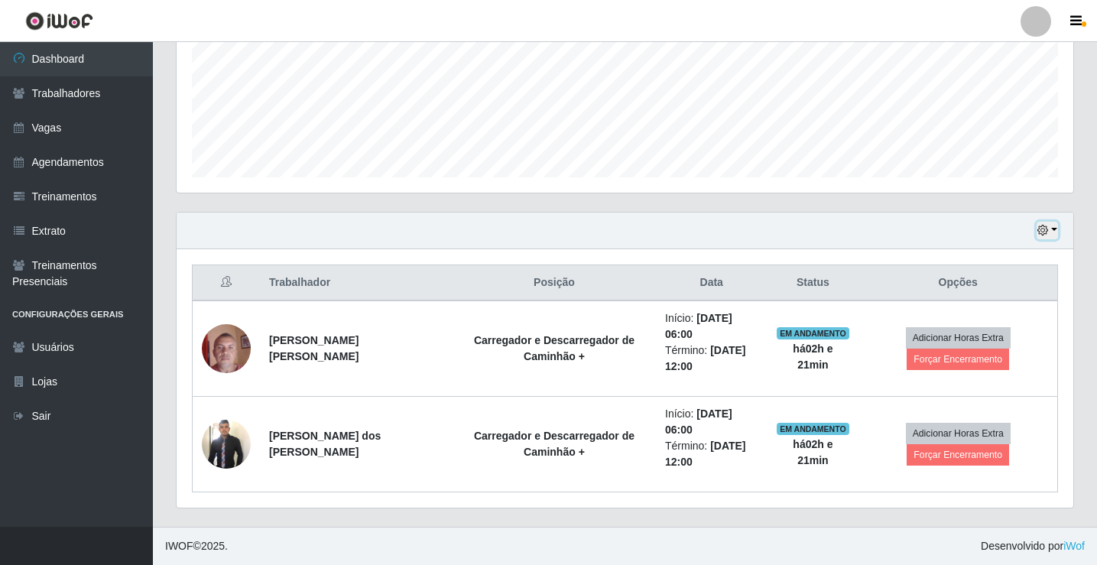
click at [1044, 226] on icon "button" at bounding box center [1043, 230] width 11 height 11
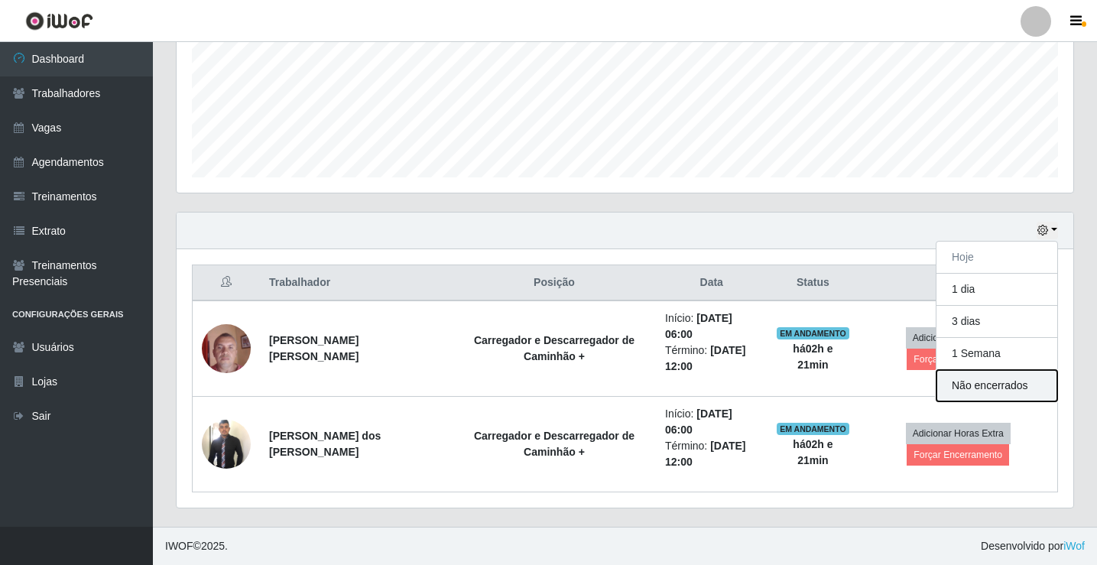
click at [990, 382] on button "Não encerrados" at bounding box center [997, 385] width 121 height 31
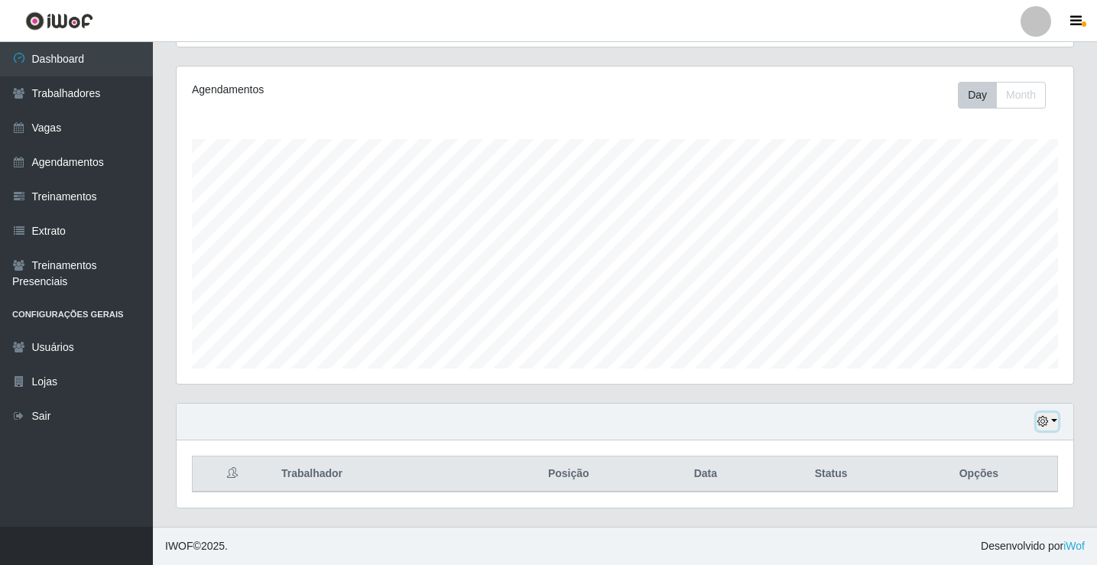
click at [1049, 421] on icon "button" at bounding box center [1043, 421] width 11 height 11
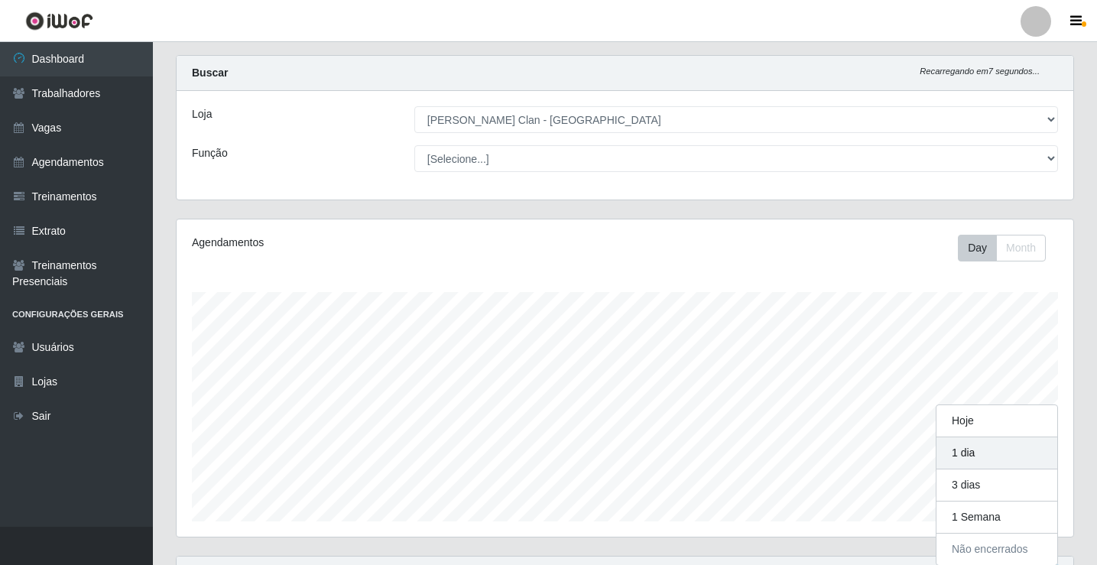
scroll to position [317, 897]
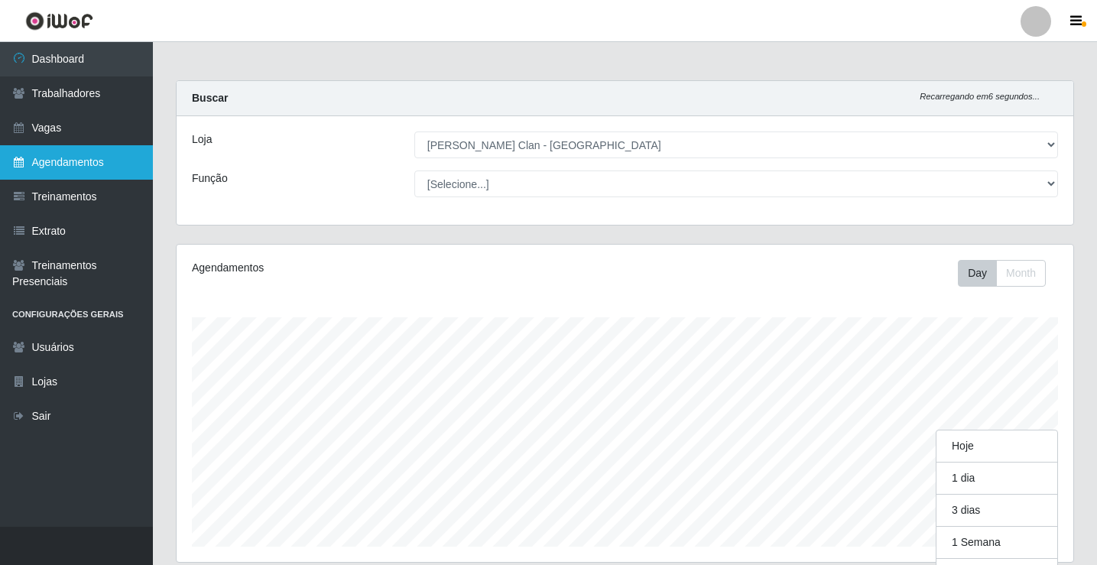
click at [83, 166] on link "Agendamentos" at bounding box center [76, 162] width 153 height 34
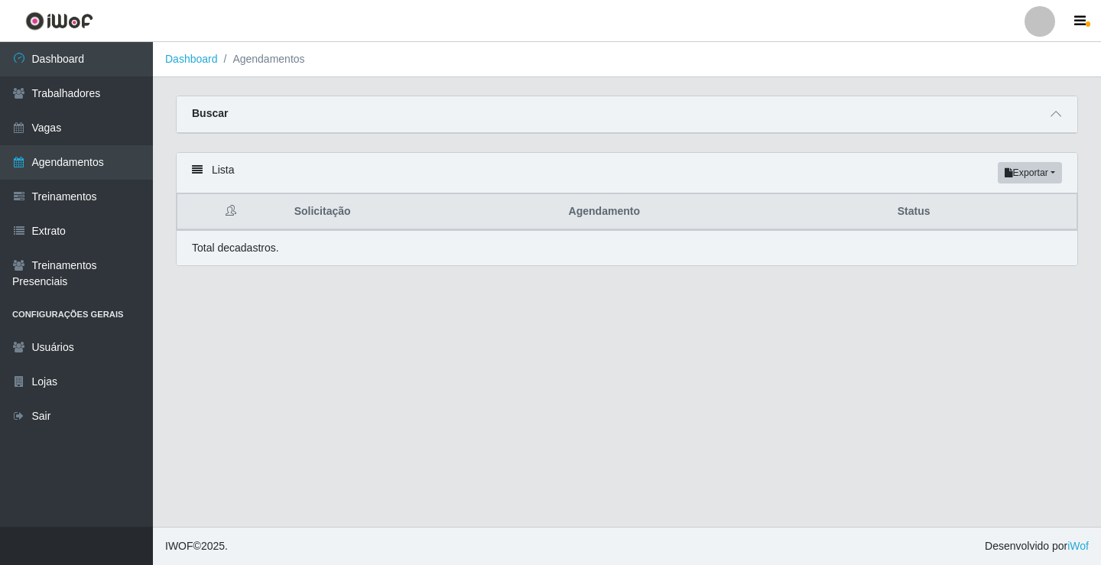
click at [1062, 99] on div "Buscar" at bounding box center [627, 114] width 901 height 37
click at [1058, 112] on icon at bounding box center [1056, 114] width 11 height 11
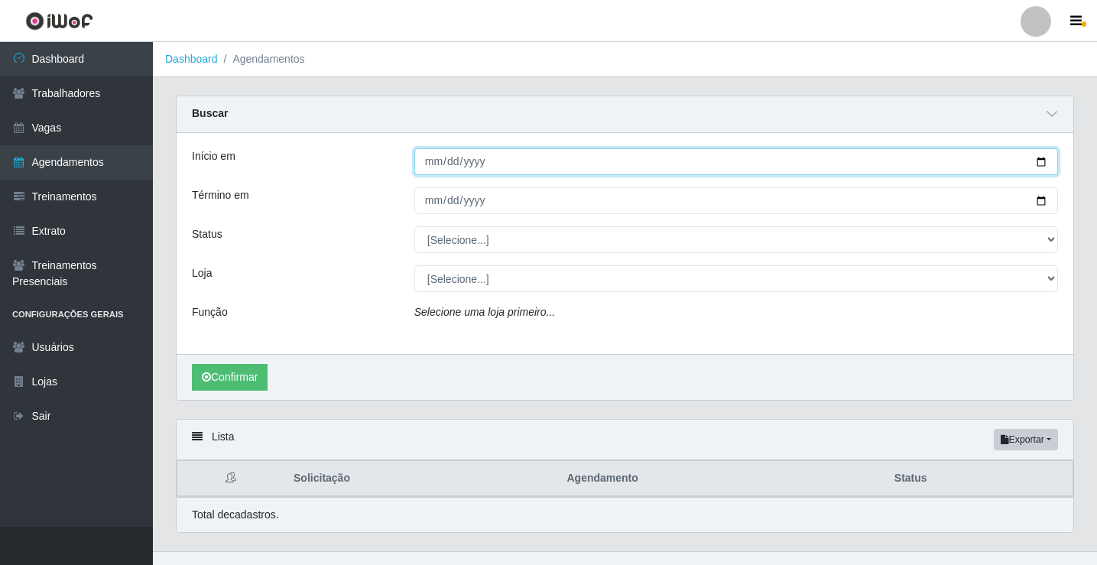
click at [431, 163] on input "Início em" at bounding box center [737, 161] width 644 height 27
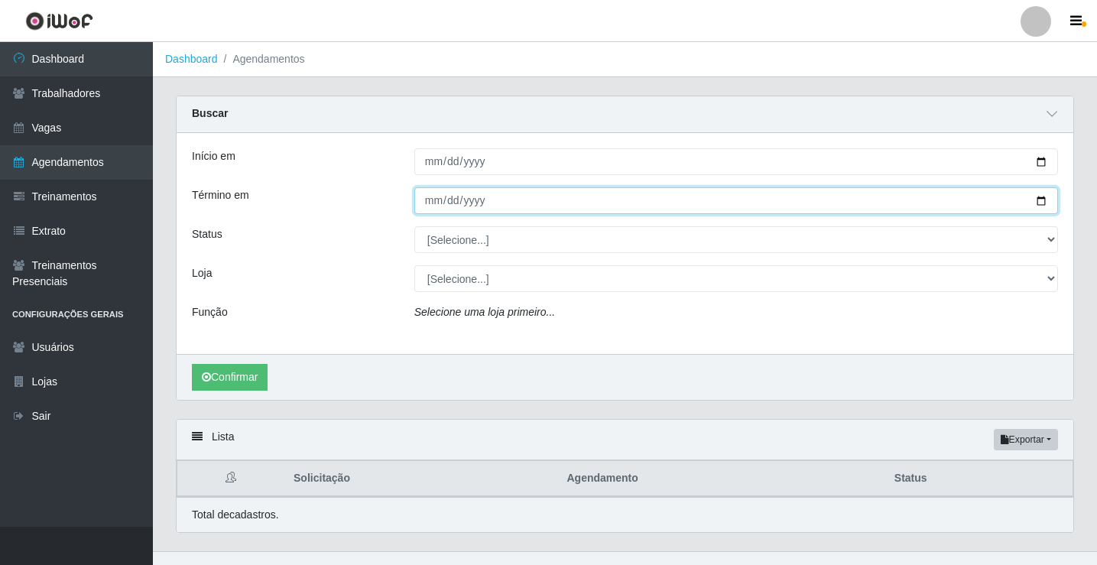
click at [434, 195] on input "Término em" at bounding box center [737, 200] width 644 height 27
type input "2025-08-28"
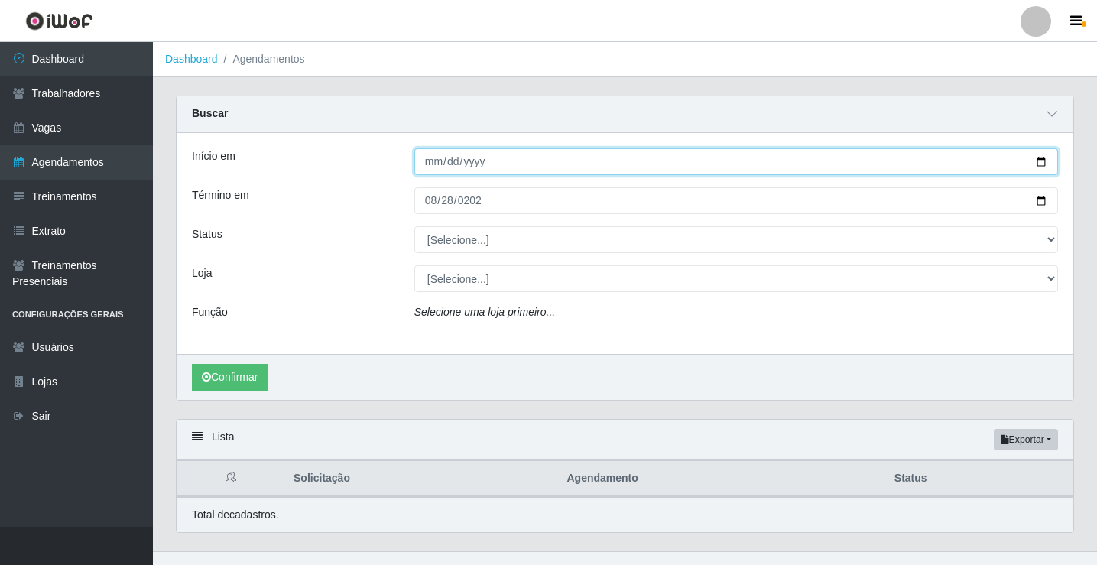
click at [482, 160] on input "Início em" at bounding box center [737, 161] width 644 height 27
click at [475, 168] on input "Início em" at bounding box center [737, 161] width 644 height 27
type input "[DATE]"
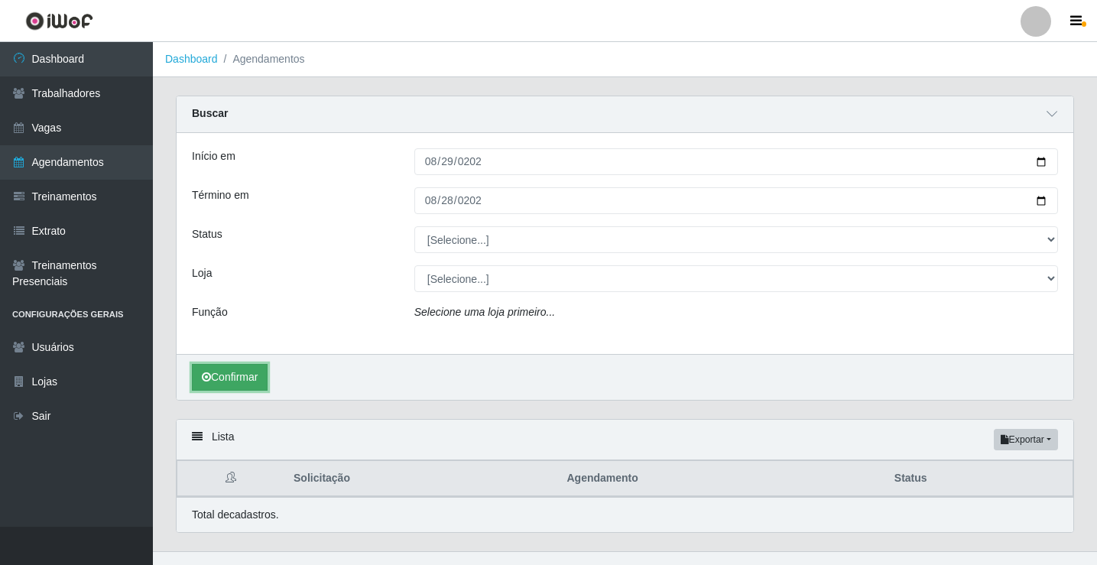
click at [245, 382] on button "Confirmar" at bounding box center [230, 377] width 76 height 27
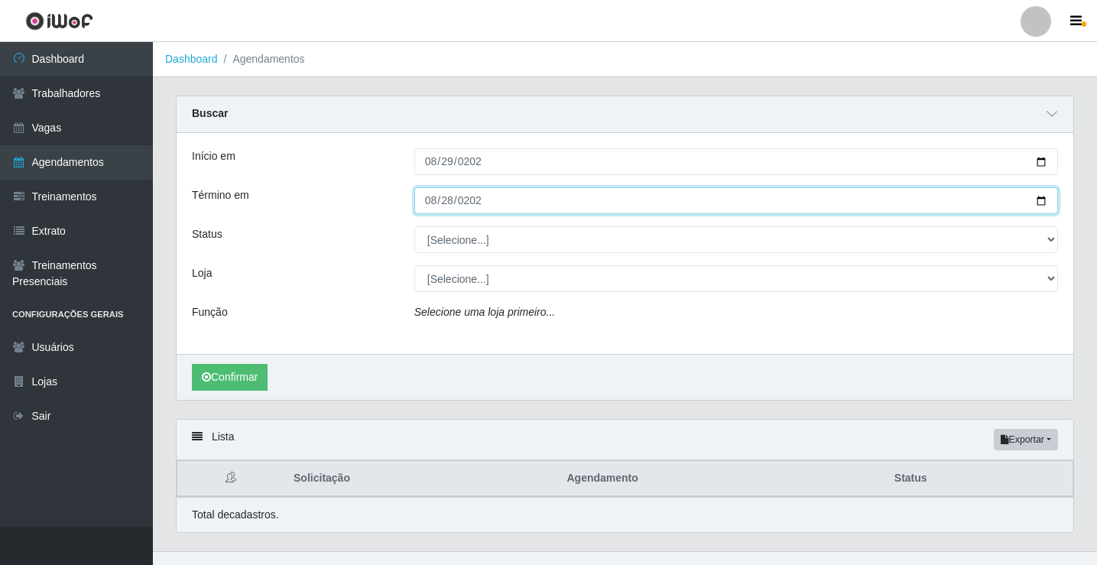
click at [433, 206] on input "2025-08-28" at bounding box center [737, 200] width 644 height 27
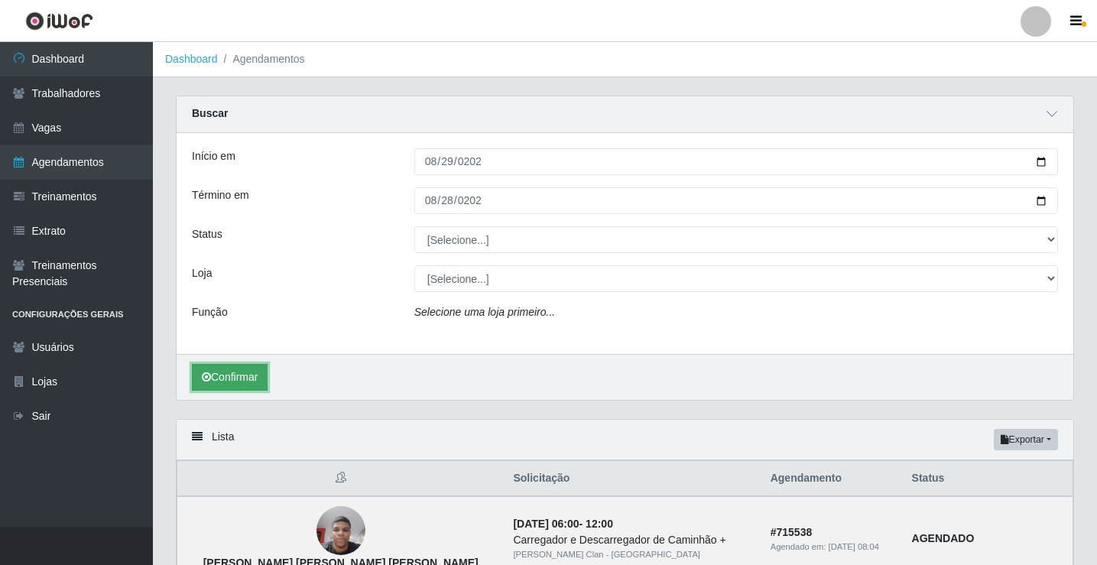
click at [257, 372] on button "Confirmar" at bounding box center [230, 377] width 76 height 27
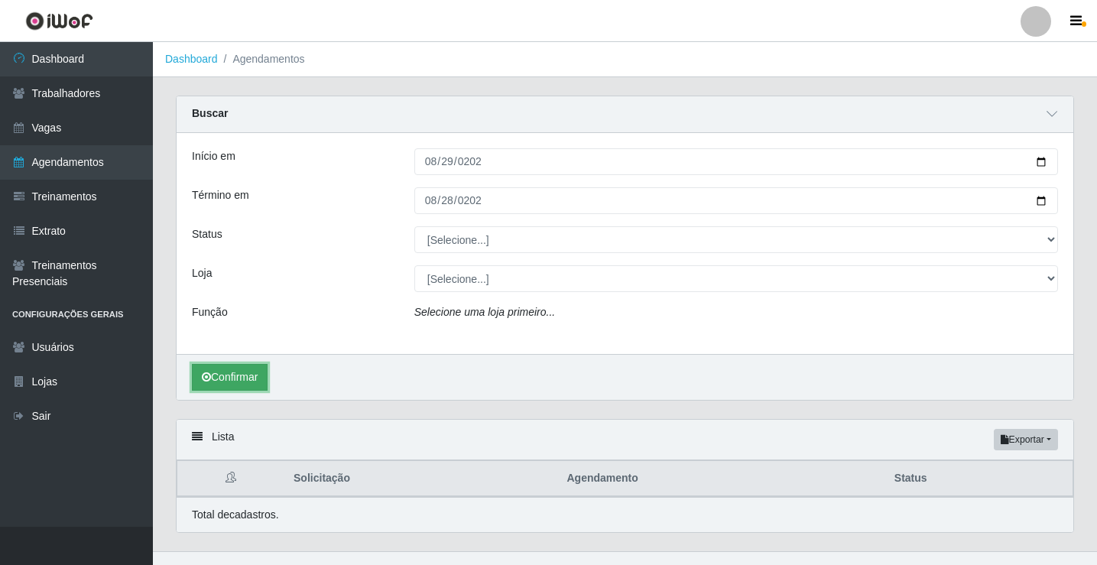
click at [228, 376] on button "Confirmar" at bounding box center [230, 377] width 76 height 27
click at [247, 381] on button "Confirmar" at bounding box center [230, 377] width 76 height 27
type input "2025-08-28"
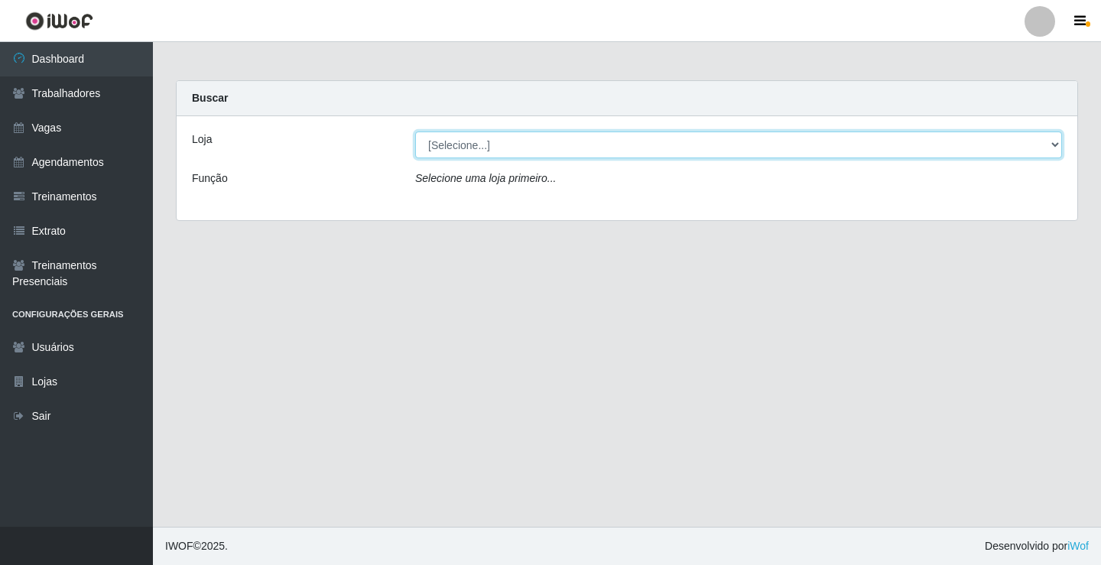
click at [522, 140] on select "[Selecione...] Leite Clan - [GEOGRAPHIC_DATA]" at bounding box center [738, 145] width 647 height 27
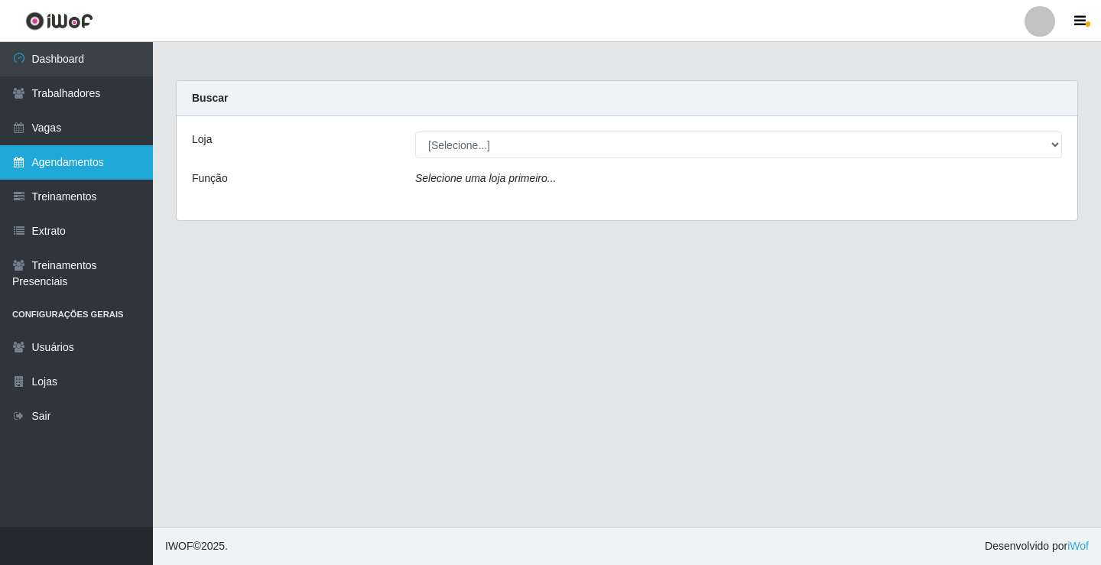
click at [80, 163] on link "Agendamentos" at bounding box center [76, 162] width 153 height 34
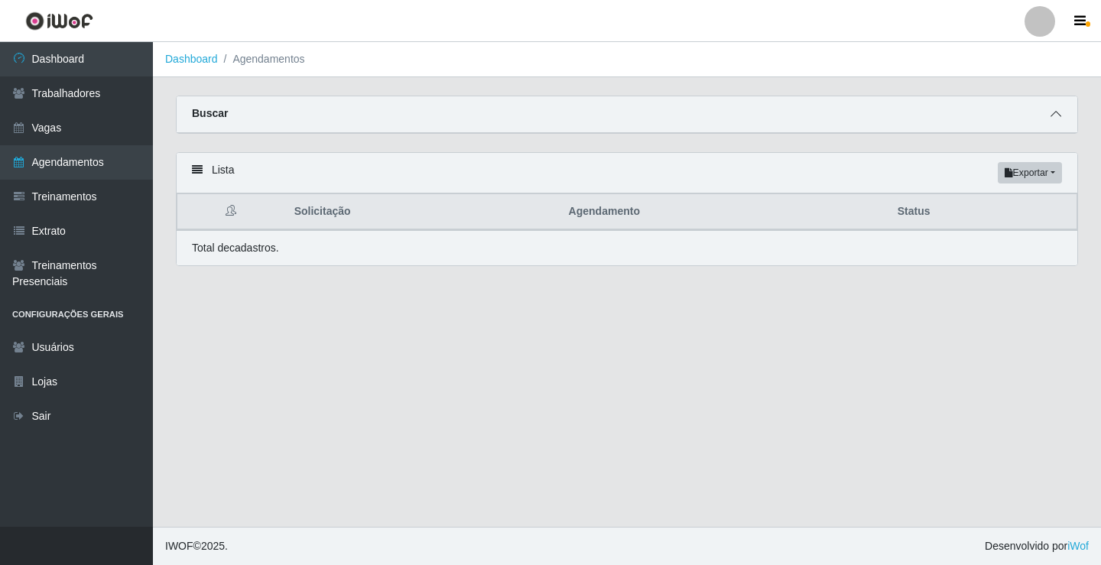
click at [1059, 106] on span at bounding box center [1056, 115] width 18 height 18
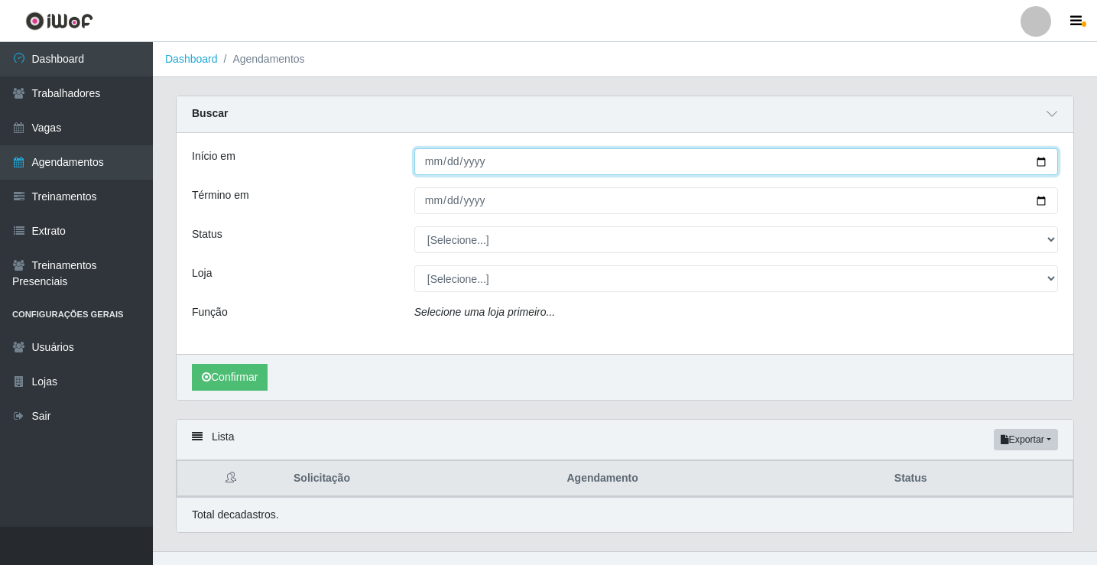
click at [431, 164] on input "Início em" at bounding box center [737, 161] width 644 height 27
click at [426, 174] on input "Início em" at bounding box center [737, 161] width 644 height 27
click at [427, 158] on input "Início em" at bounding box center [737, 161] width 644 height 27
type input "[DATE]"
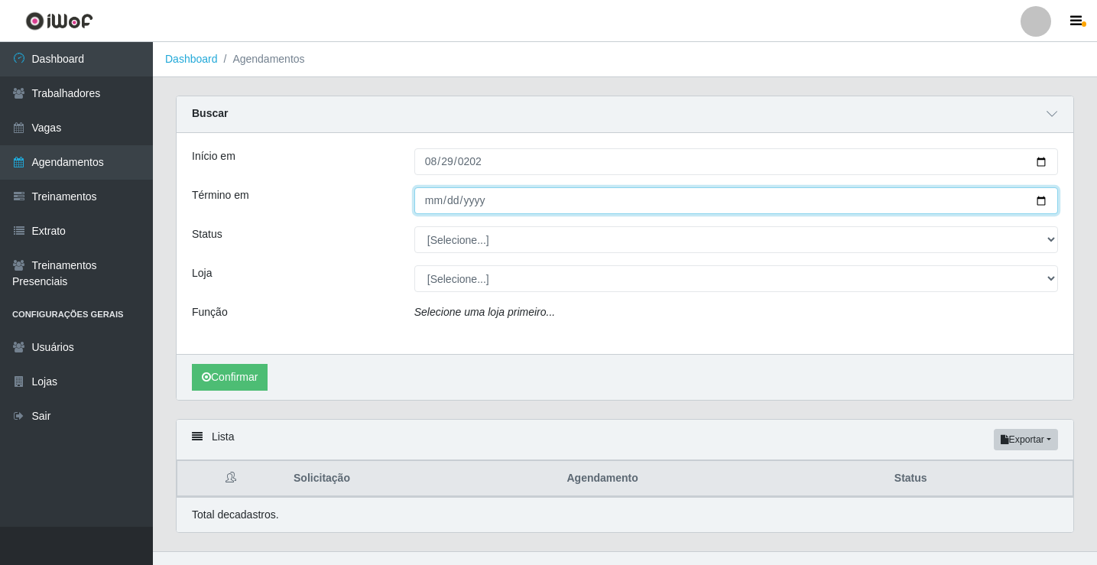
click at [460, 203] on input "Término em" at bounding box center [737, 200] width 644 height 27
click at [421, 197] on input "Término em" at bounding box center [737, 200] width 644 height 27
click at [437, 201] on input "Término em" at bounding box center [737, 200] width 644 height 27
type input "[DATE]"
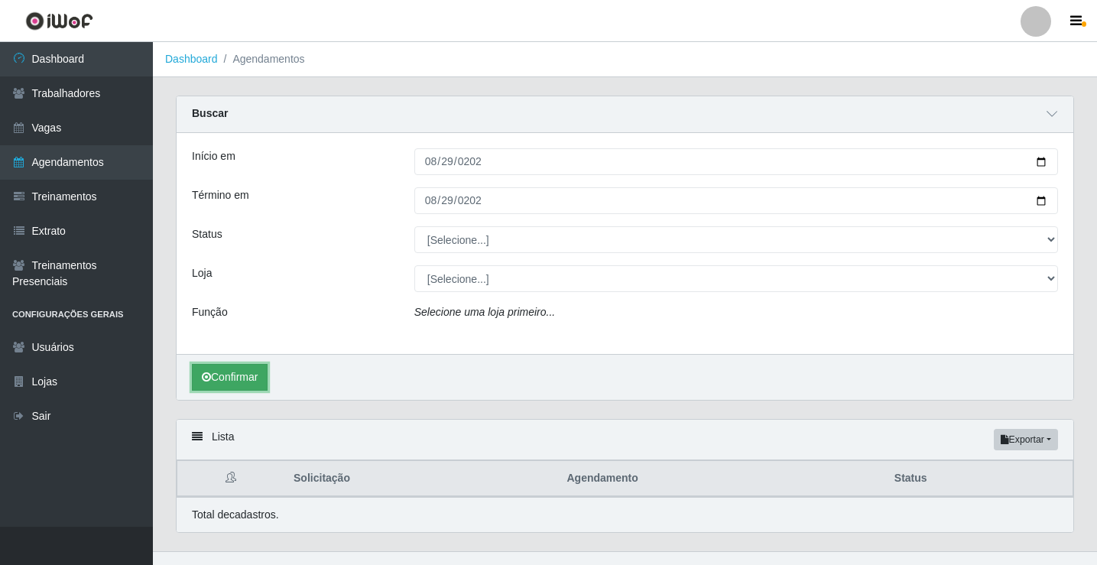
click at [221, 373] on button "Confirmar" at bounding box center [230, 377] width 76 height 27
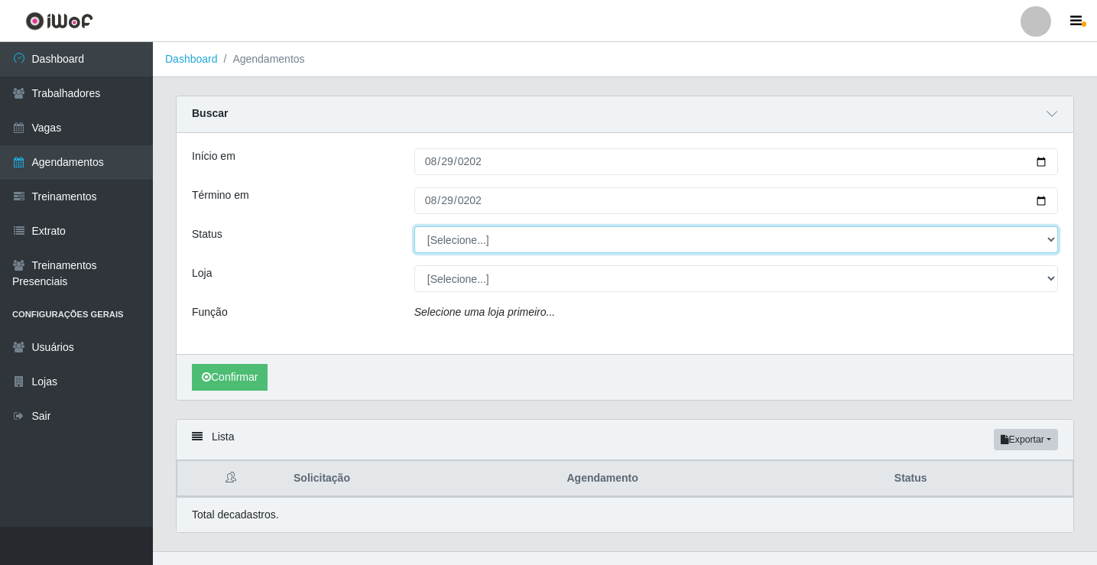
click at [476, 249] on select "[Selecione...] AGENDADO AGUARDANDO LIBERAR EM ANDAMENTO EM REVISÃO FINALIZADO C…" at bounding box center [737, 239] width 644 height 27
click at [415, 227] on select "[Selecione...] AGENDADO AGUARDANDO LIBERAR EM ANDAMENTO EM REVISÃO FINALIZADO C…" at bounding box center [737, 239] width 644 height 27
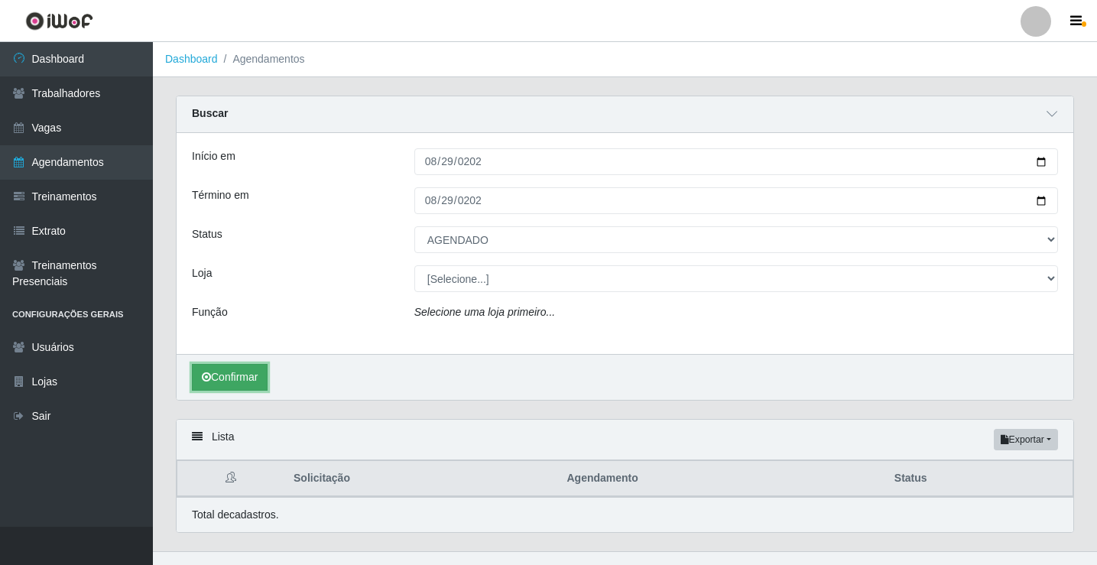
click at [250, 383] on button "Confirmar" at bounding box center [230, 377] width 76 height 27
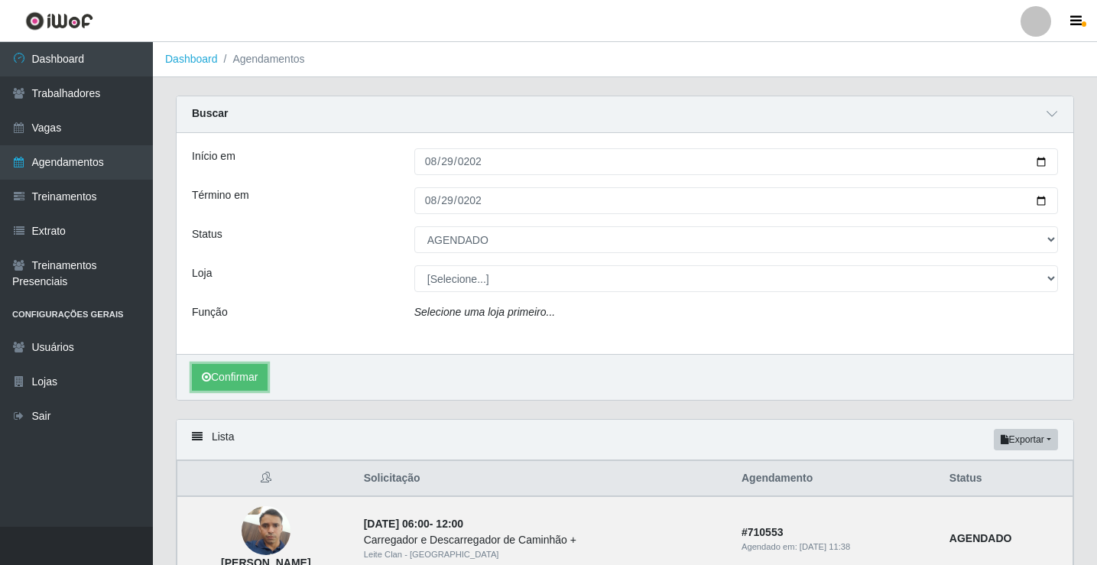
select select "[Selecione...]"
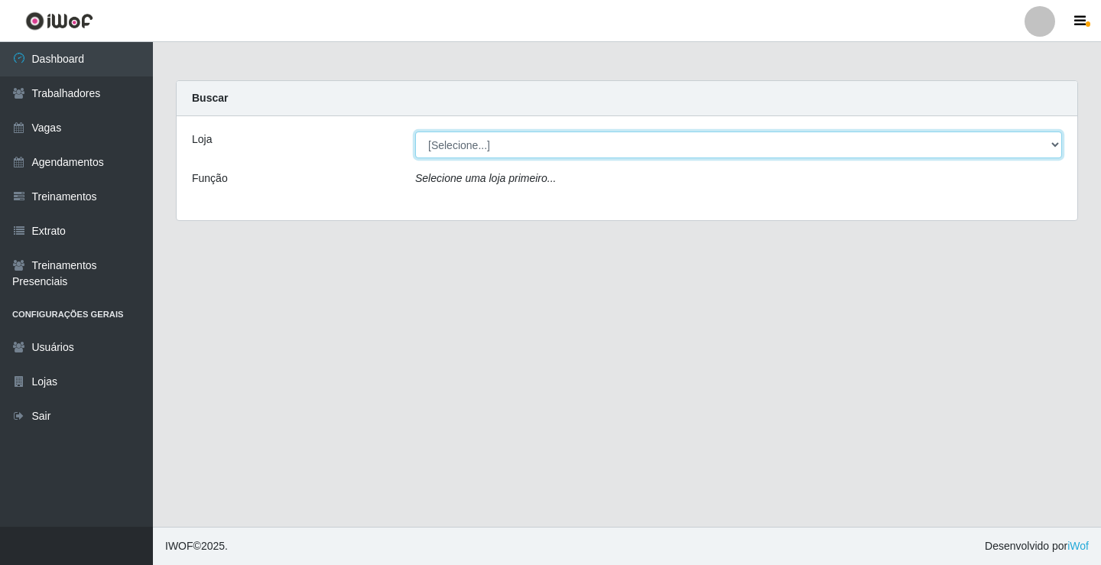
click at [527, 147] on select "[Selecione...] Leite Clan - [GEOGRAPHIC_DATA]" at bounding box center [738, 145] width 647 height 27
select select "452"
click at [415, 132] on select "[Selecione...] Leite Clan - [GEOGRAPHIC_DATA]" at bounding box center [738, 145] width 647 height 27
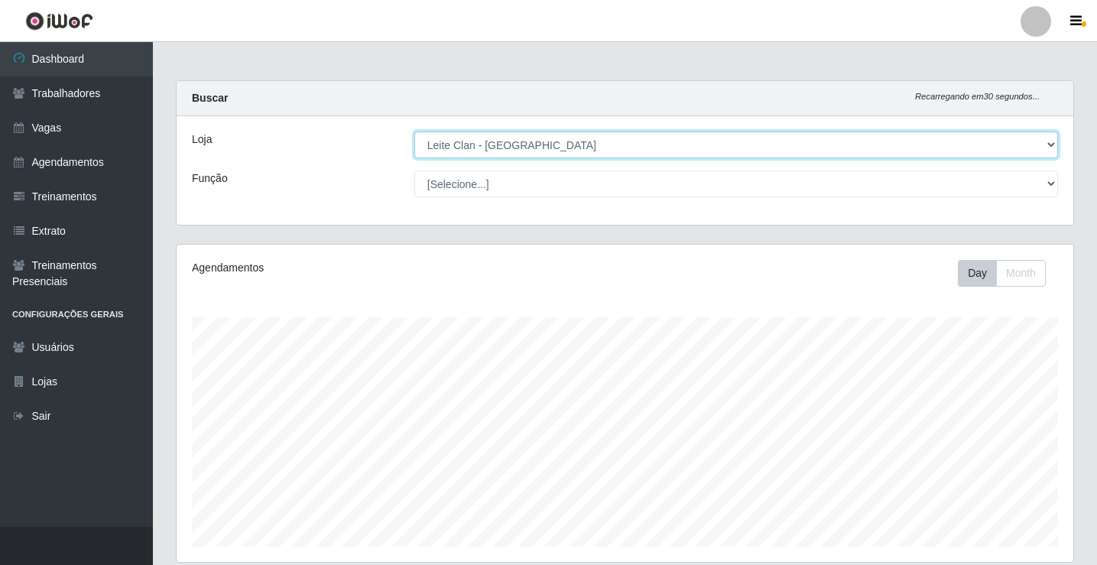
scroll to position [317, 897]
